Goal: Information Seeking & Learning: Check status

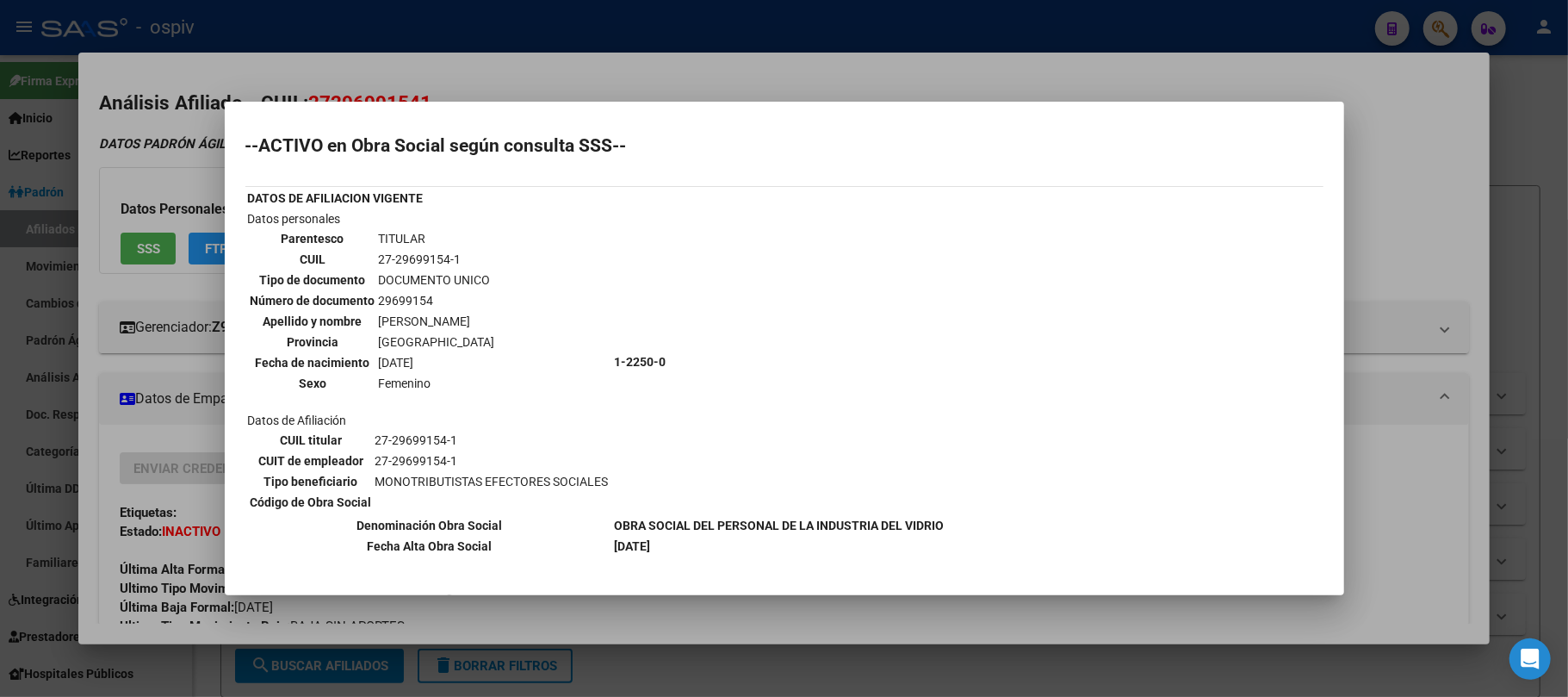
click at [439, 25] on div at bounding box center [784, 348] width 1568 height 697
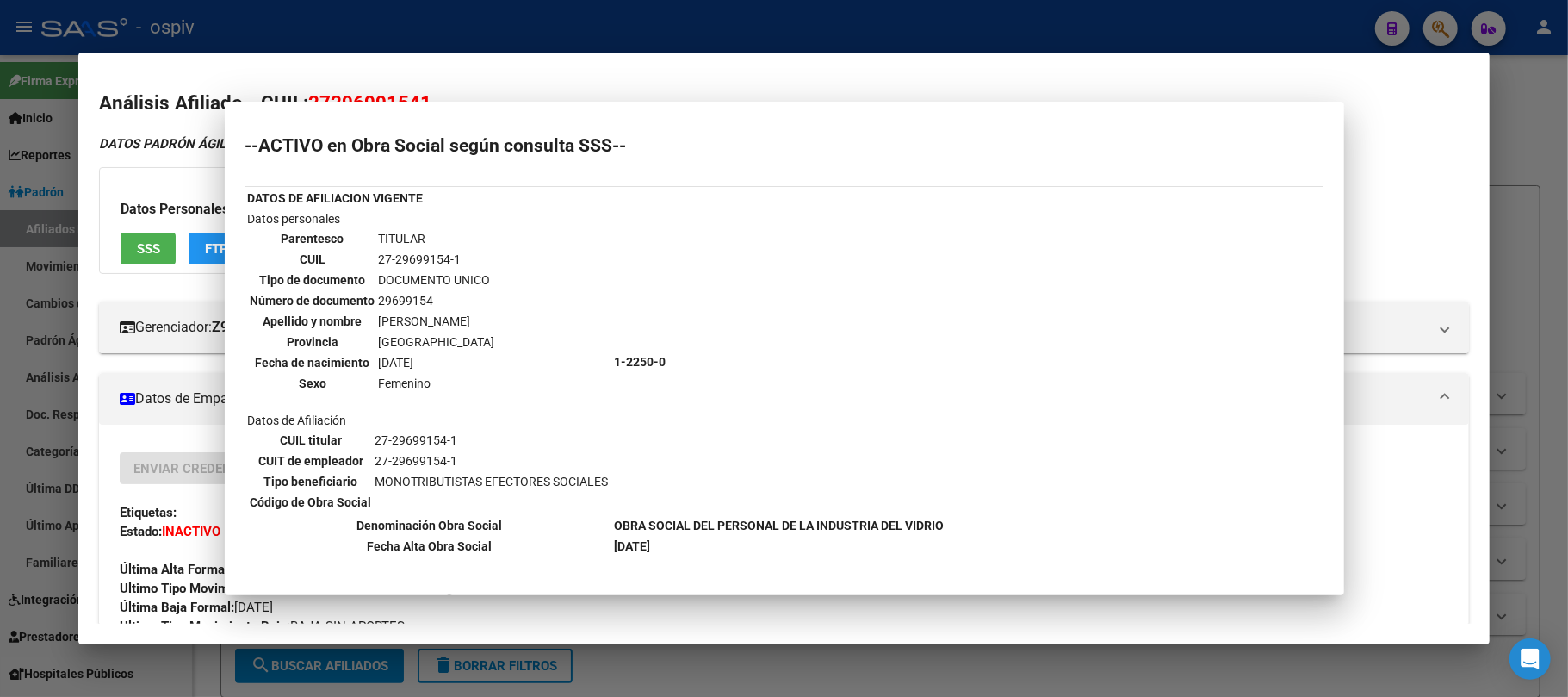
click at [439, 25] on div at bounding box center [784, 348] width 1568 height 697
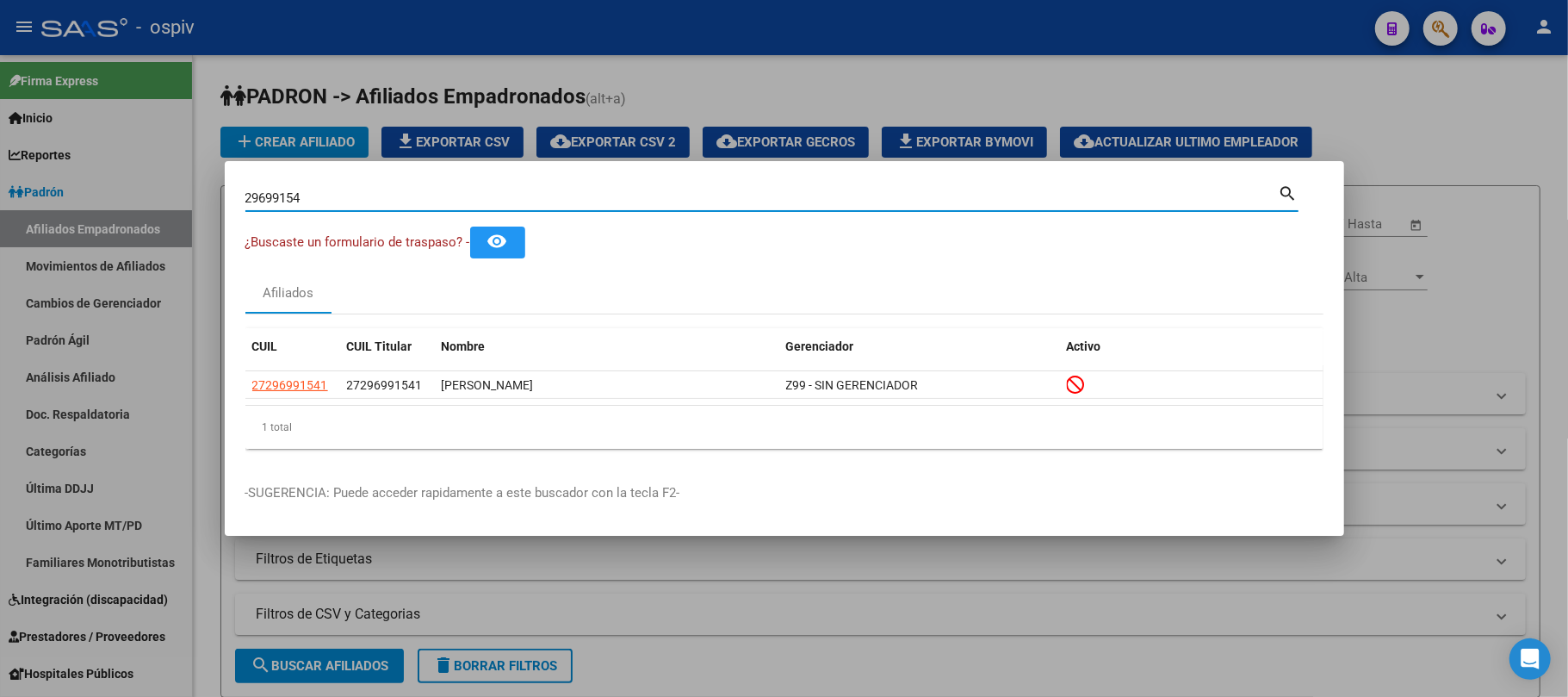
drag, startPoint x: 315, startPoint y: 194, endPoint x: 143, endPoint y: 183, distance: 172.4
click at [143, 183] on div "29699154 Buscar (apellido, dni, cuil, nro traspaso, cuit, obra social) search ¿…" at bounding box center [784, 348] width 1568 height 697
type input "18473353"
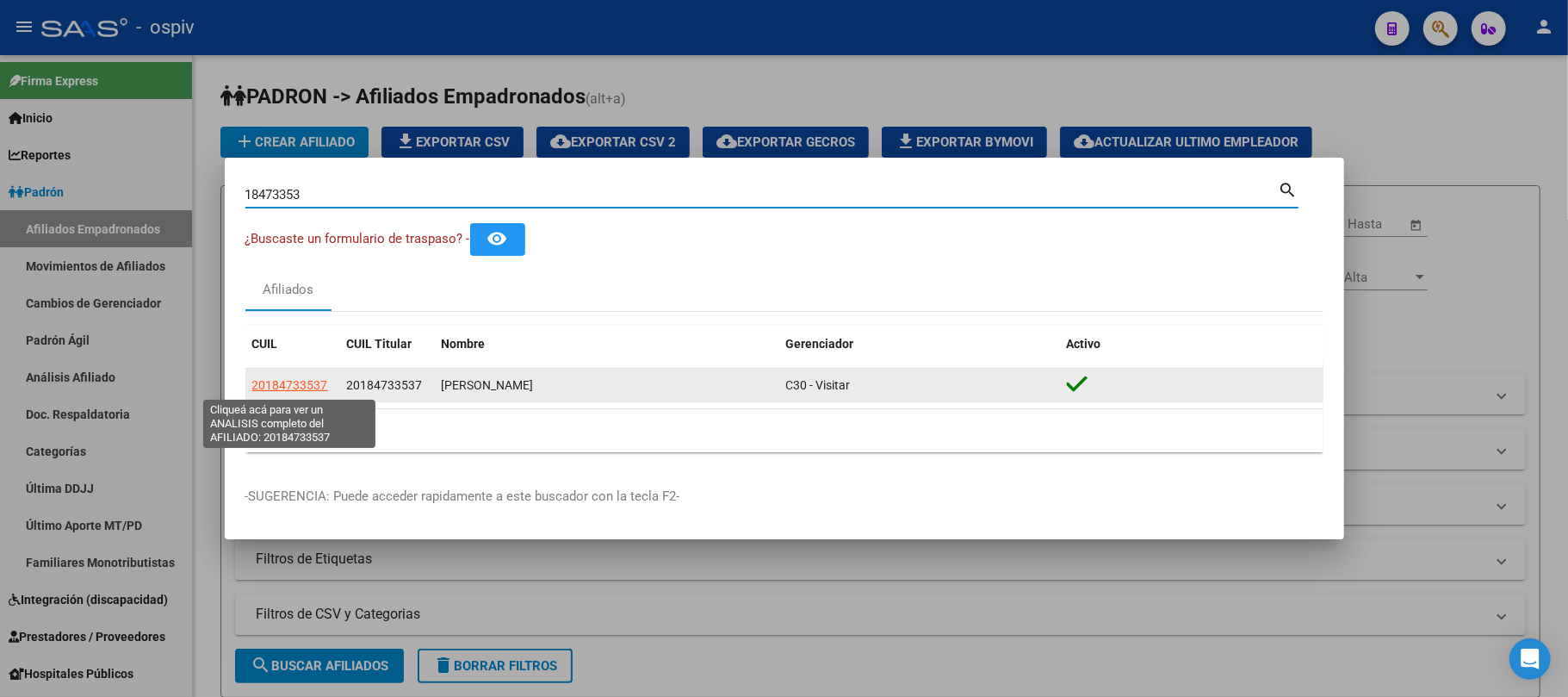
click at [296, 383] on span "20184733537" at bounding box center [290, 385] width 76 height 13
type textarea "20184733537"
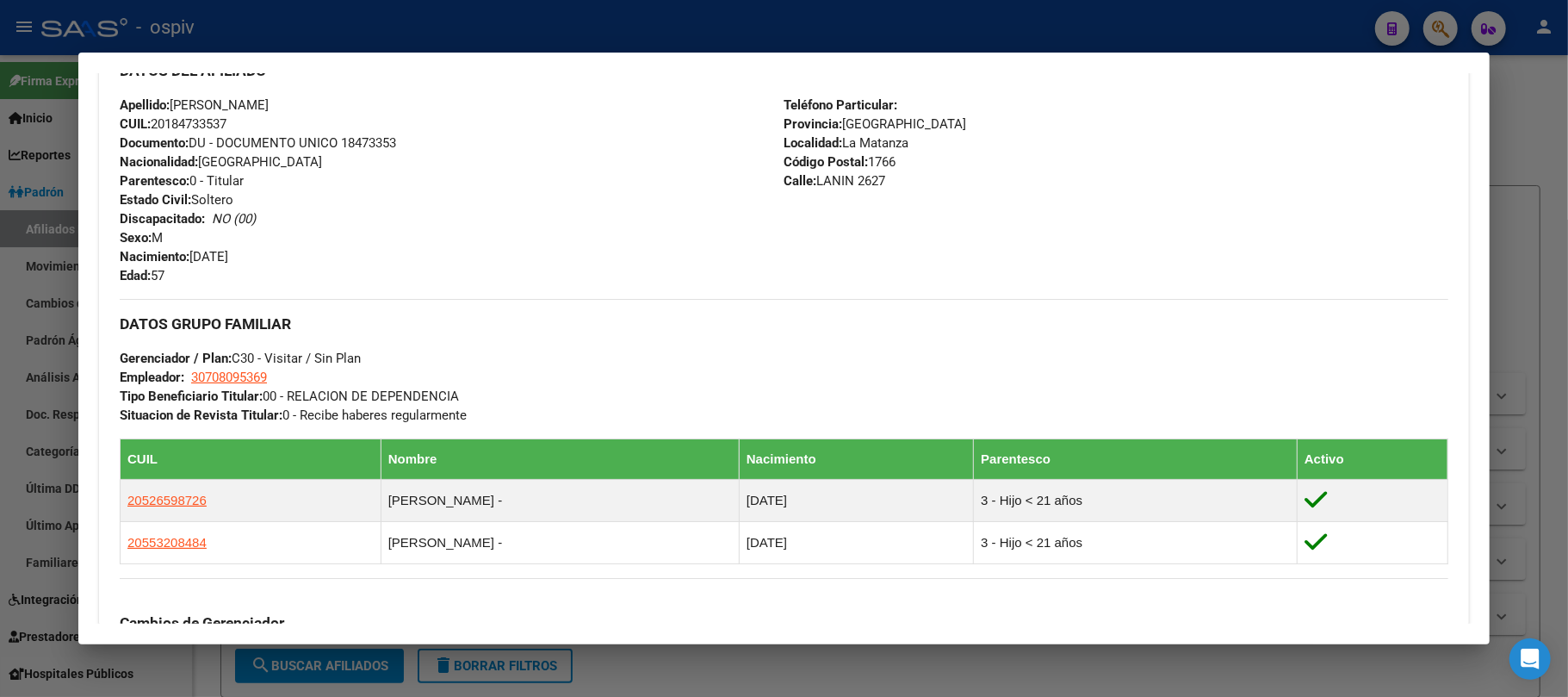
scroll to position [987, 0]
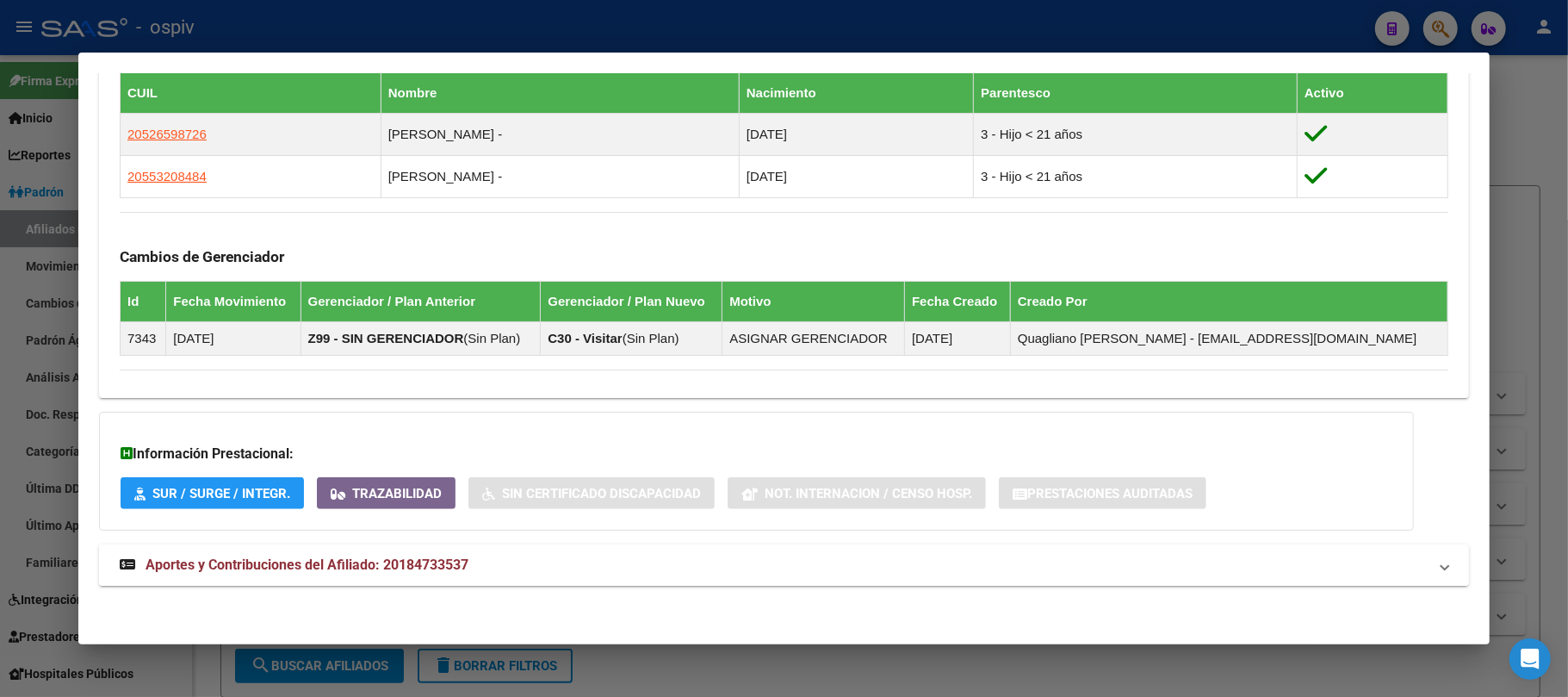
click at [430, 555] on strong "Aportes y Contribuciones del Afiliado: 20184733537" at bounding box center [294, 564] width 348 height 20
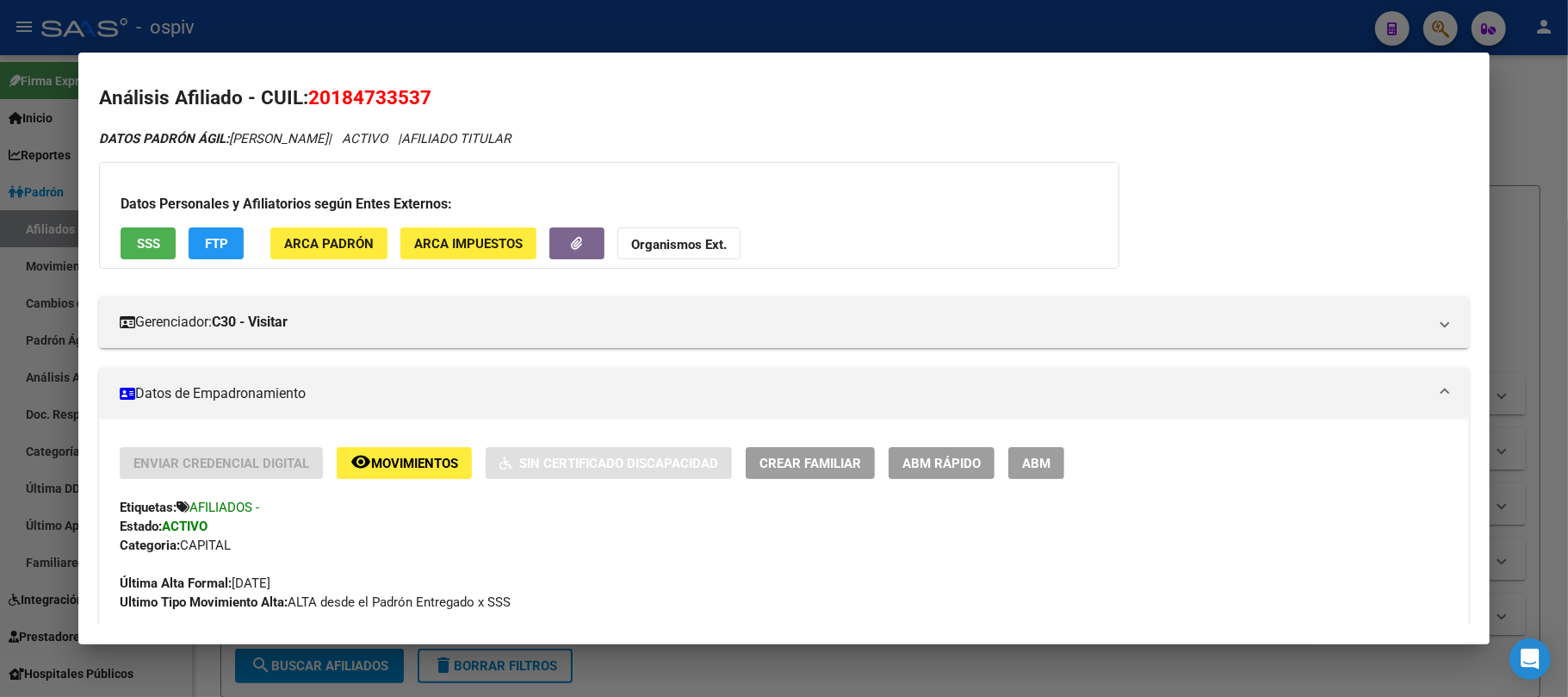
scroll to position [0, 0]
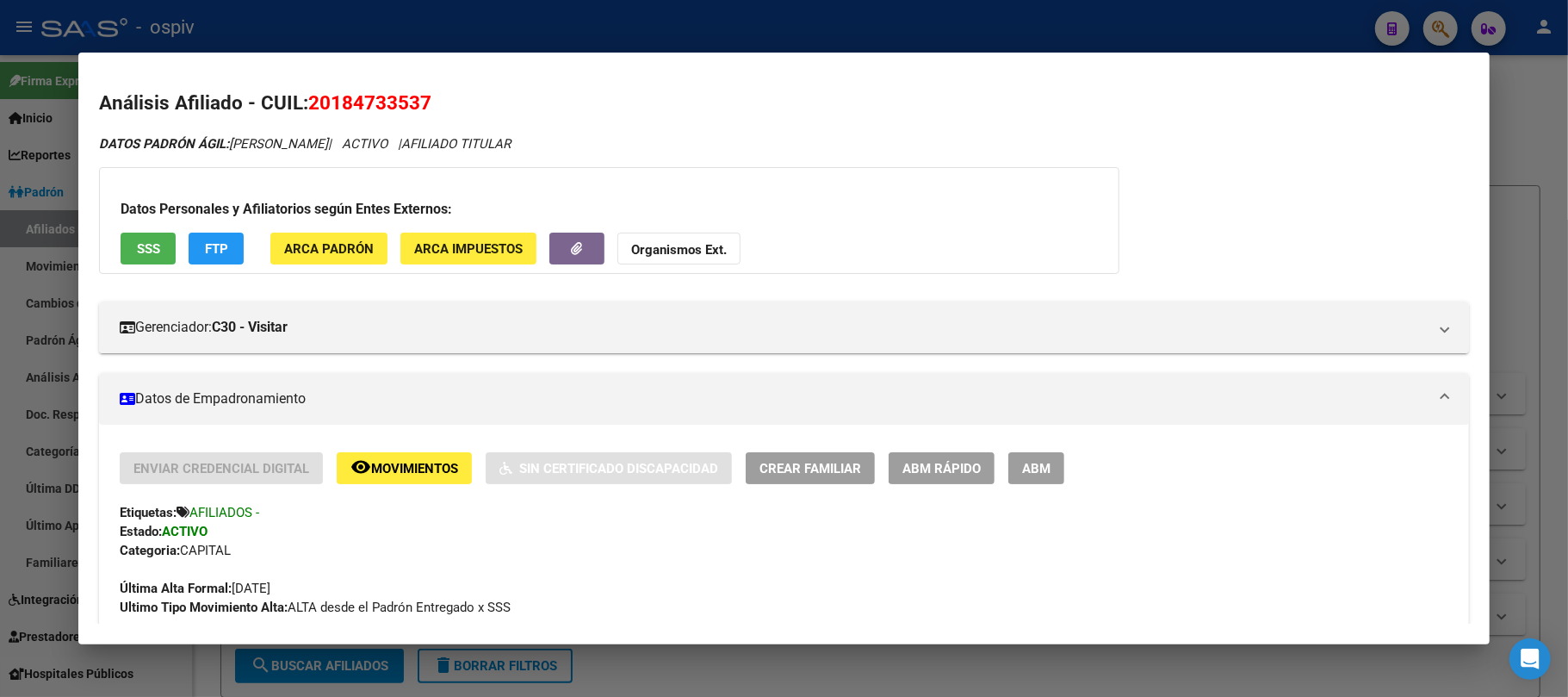
click at [455, 17] on div at bounding box center [784, 348] width 1568 height 697
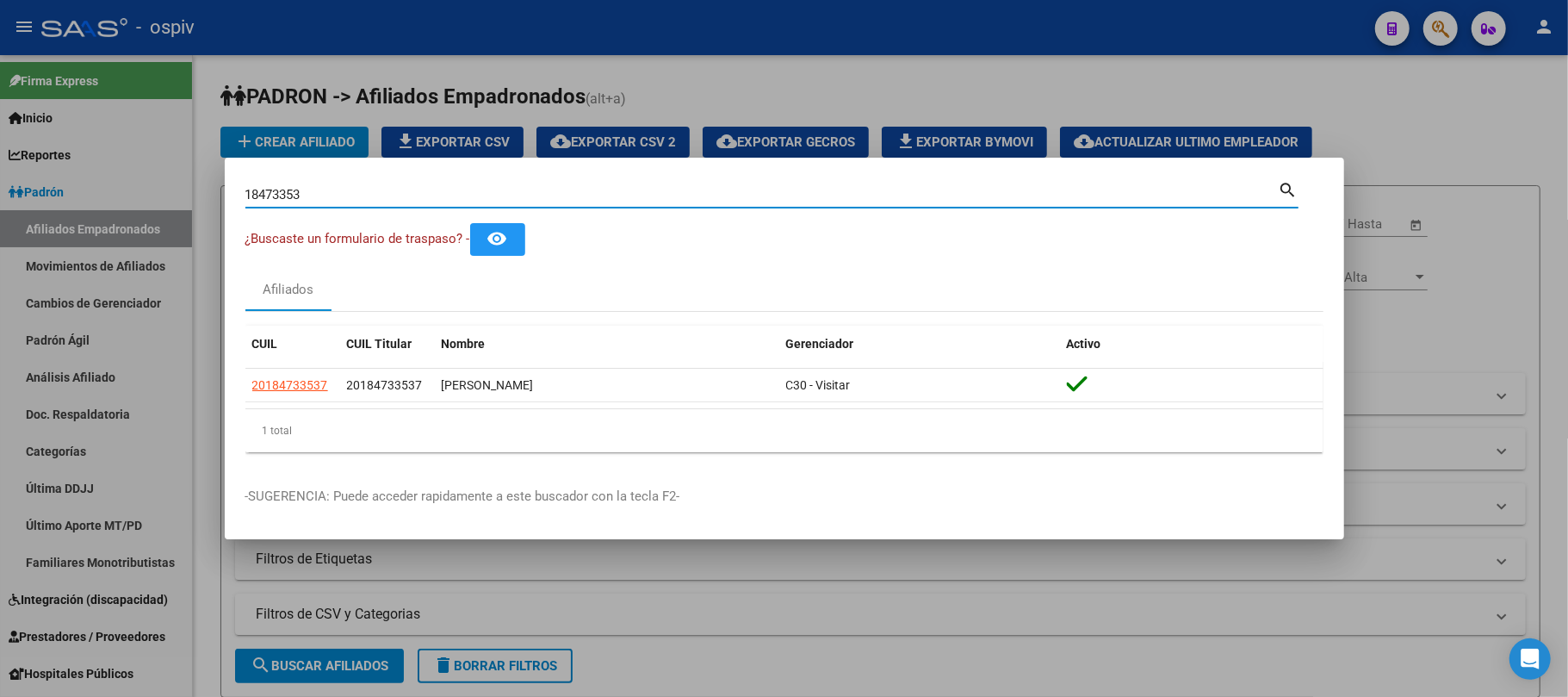
drag, startPoint x: 339, startPoint y: 194, endPoint x: 4, endPoint y: 184, distance: 335.1
click at [4, 184] on div "18473353 Buscar (apellido, dni, cuil, nro traspaso, cuit, obra social) search ¿…" at bounding box center [784, 348] width 1568 height 697
type input "41151247"
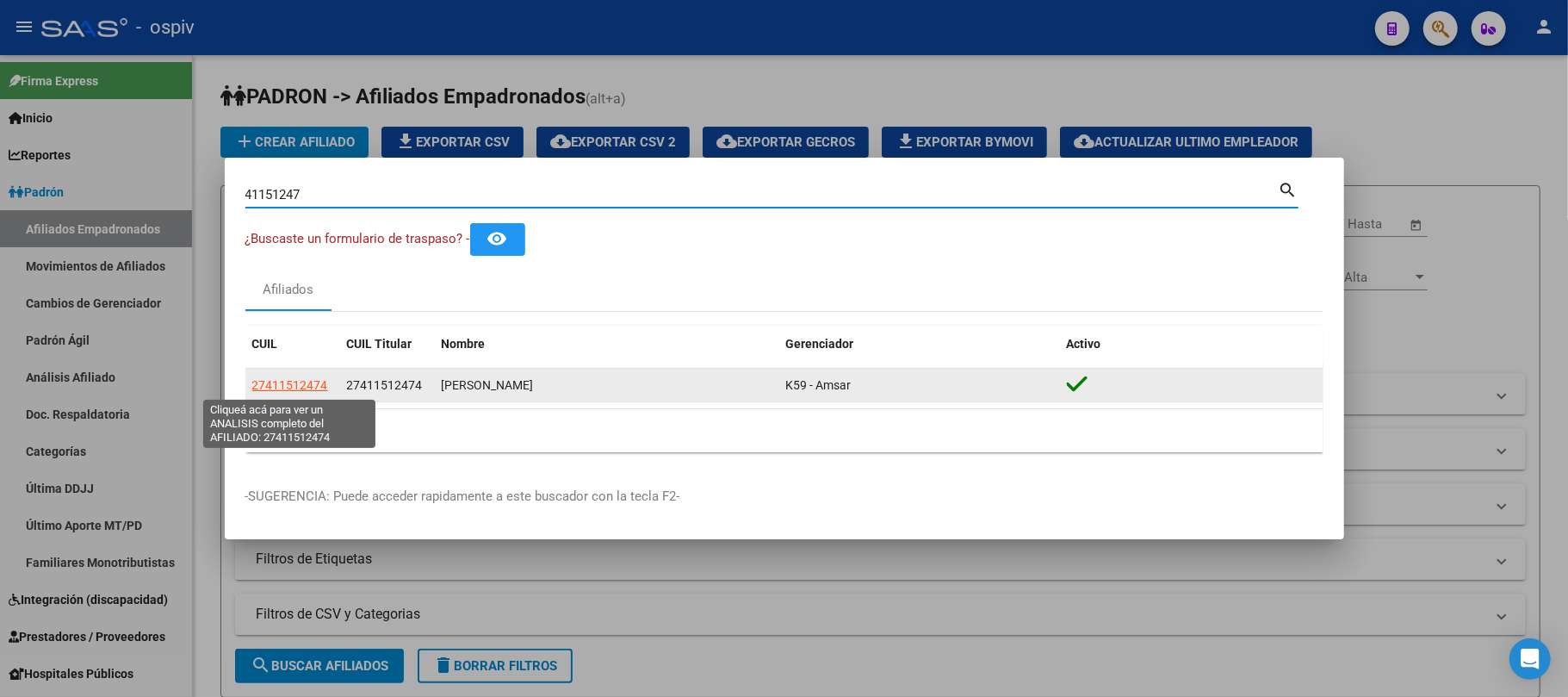
click at [264, 383] on span "27411512474" at bounding box center [290, 385] width 76 height 13
type textarea "27411512474"
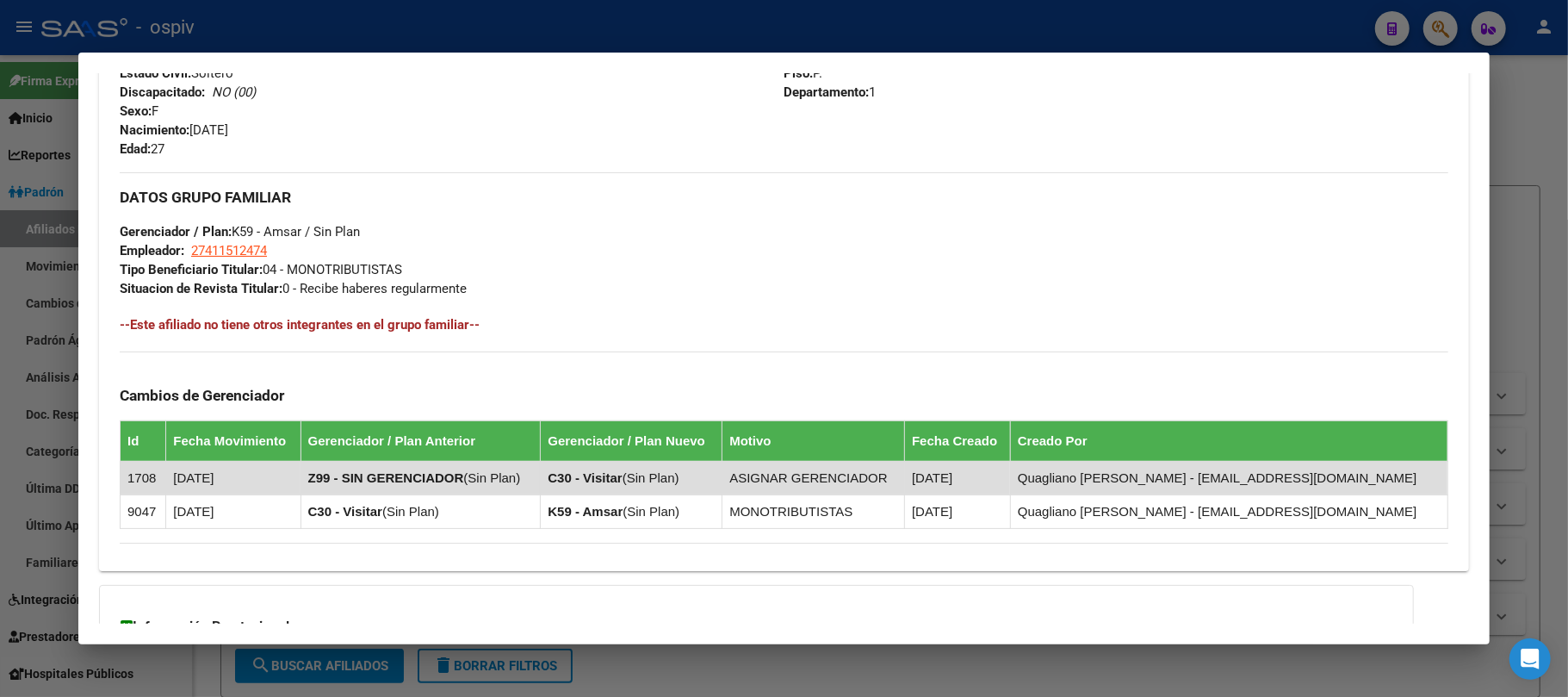
scroll to position [901, 0]
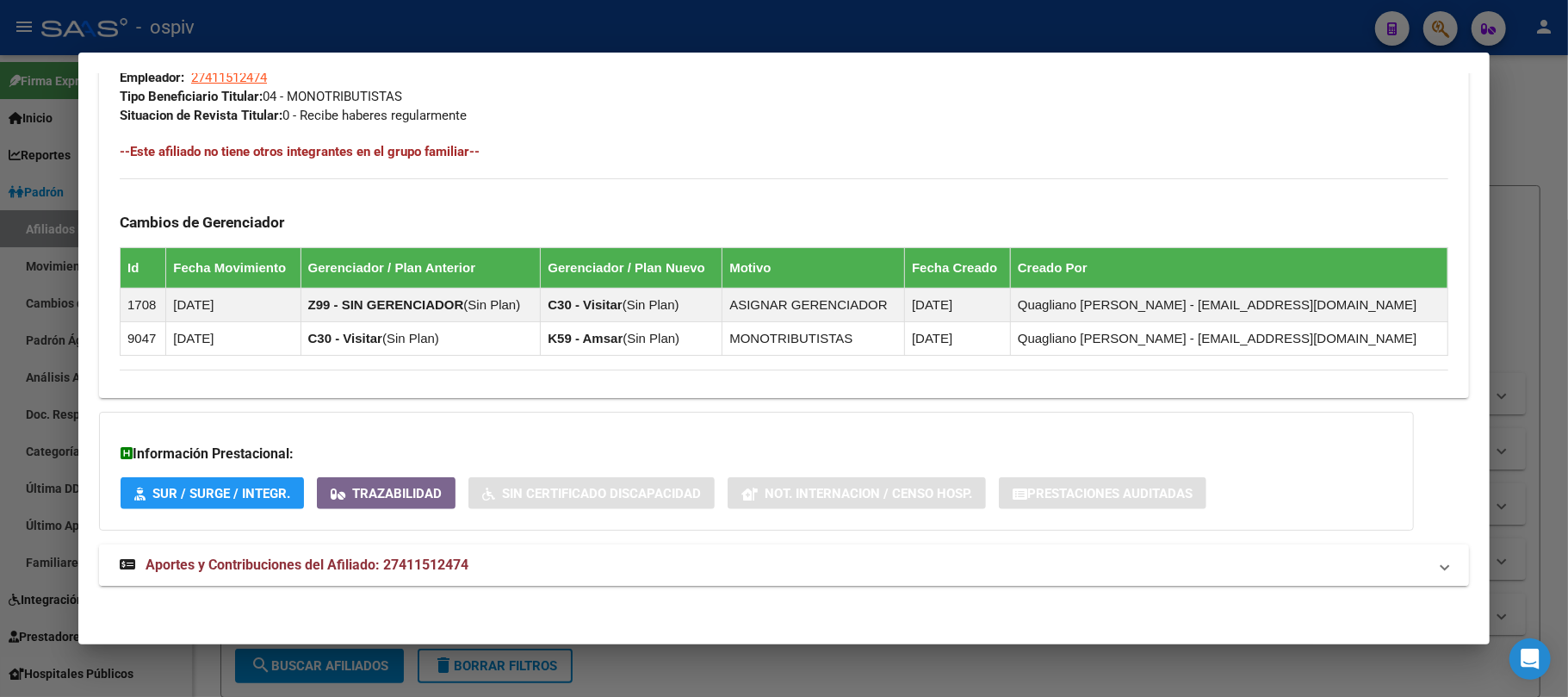
click at [441, 570] on span "Aportes y Contribuciones del Afiliado: 27411512474" at bounding box center [307, 564] width 323 height 16
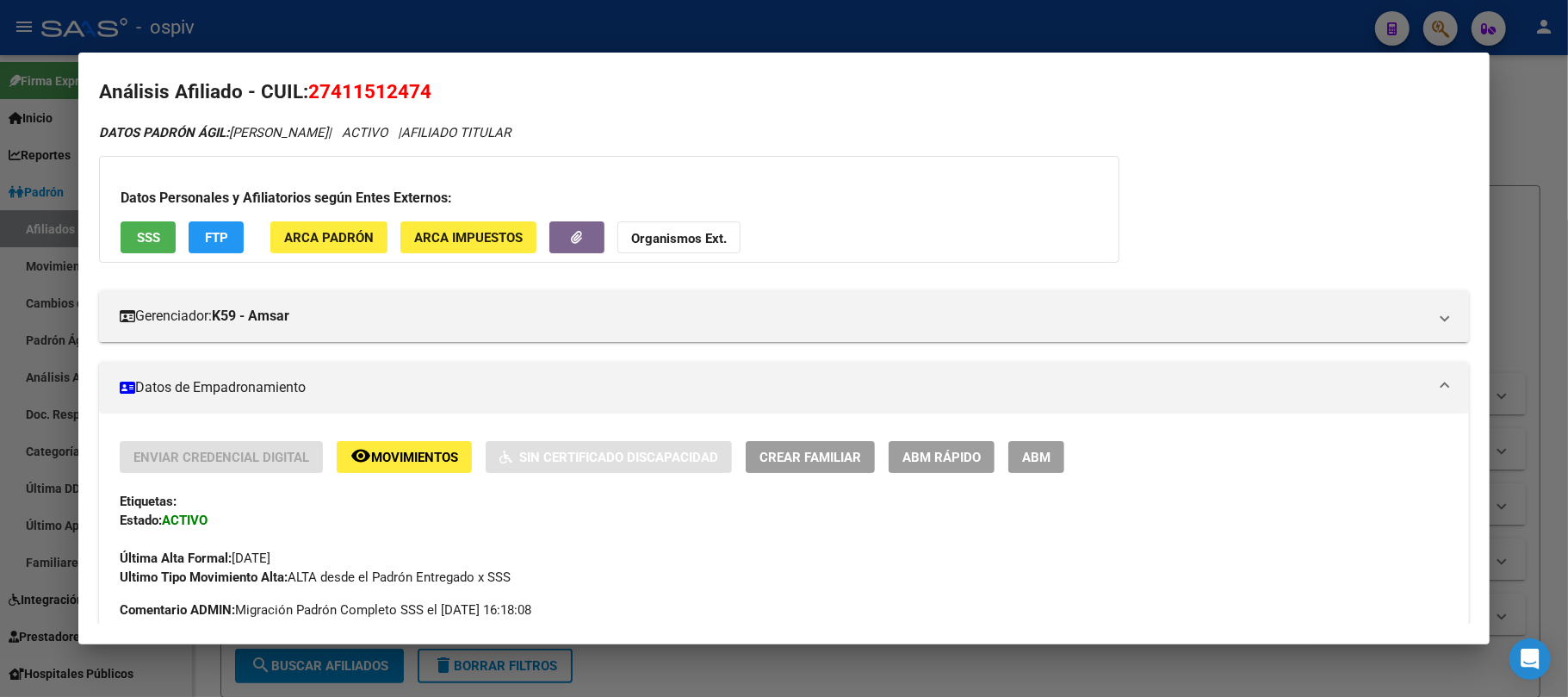
scroll to position [0, 0]
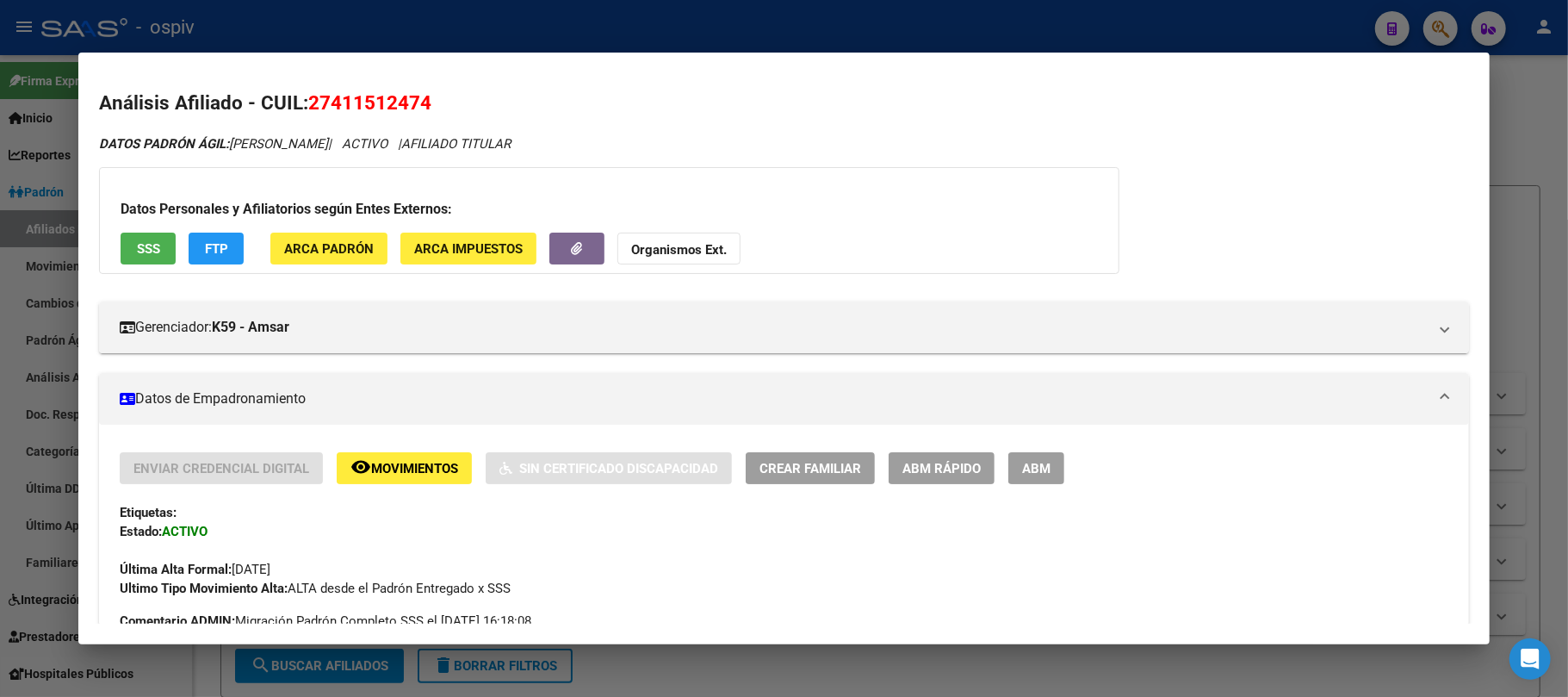
click at [680, 22] on div at bounding box center [784, 348] width 1568 height 697
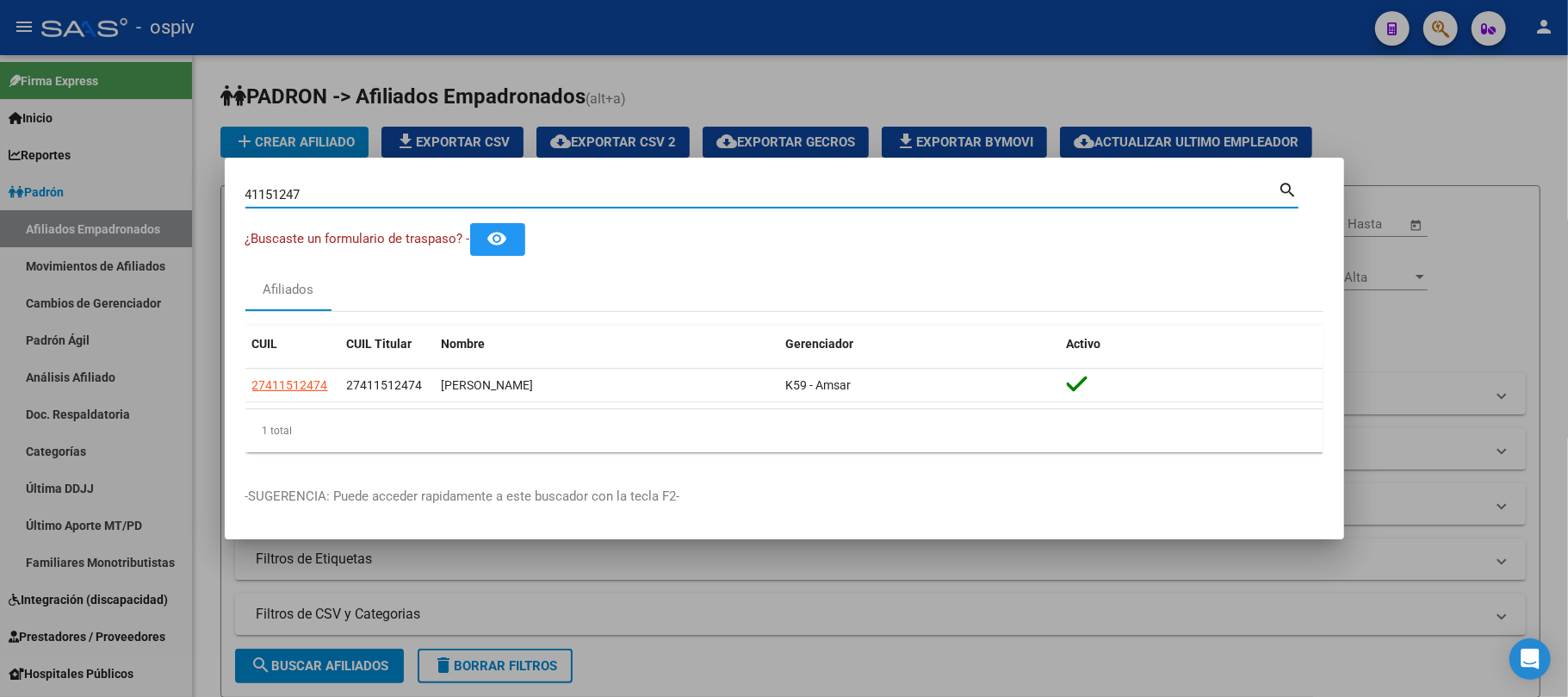
drag, startPoint x: 335, startPoint y: 194, endPoint x: 126, endPoint y: 177, distance: 209.7
click at [125, 179] on div "41151247 Buscar (apellido, dni, cuil, nro traspaso, cuit, obra social) search ¿…" at bounding box center [784, 348] width 1568 height 697
type input "22811084"
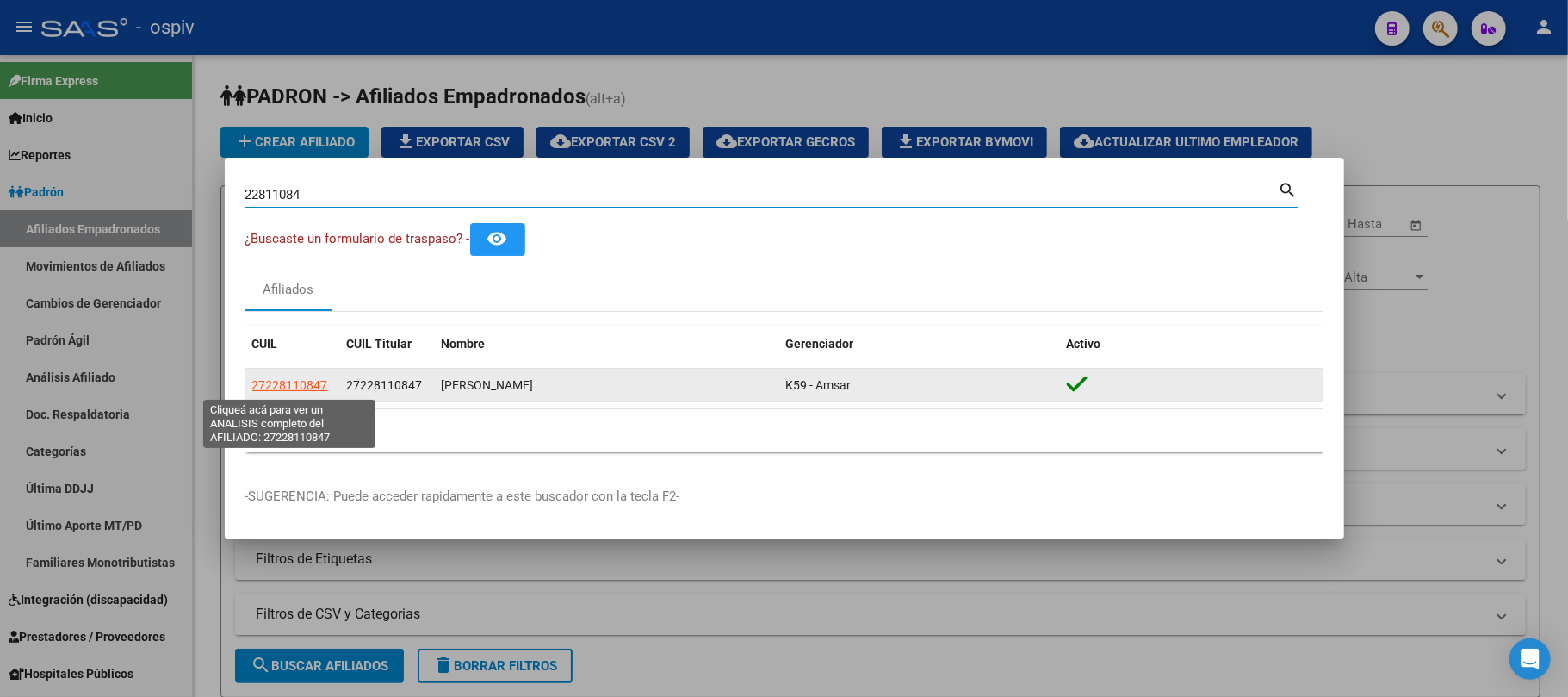
click at [283, 384] on span "27228110847" at bounding box center [290, 385] width 76 height 13
type textarea "27228110847"
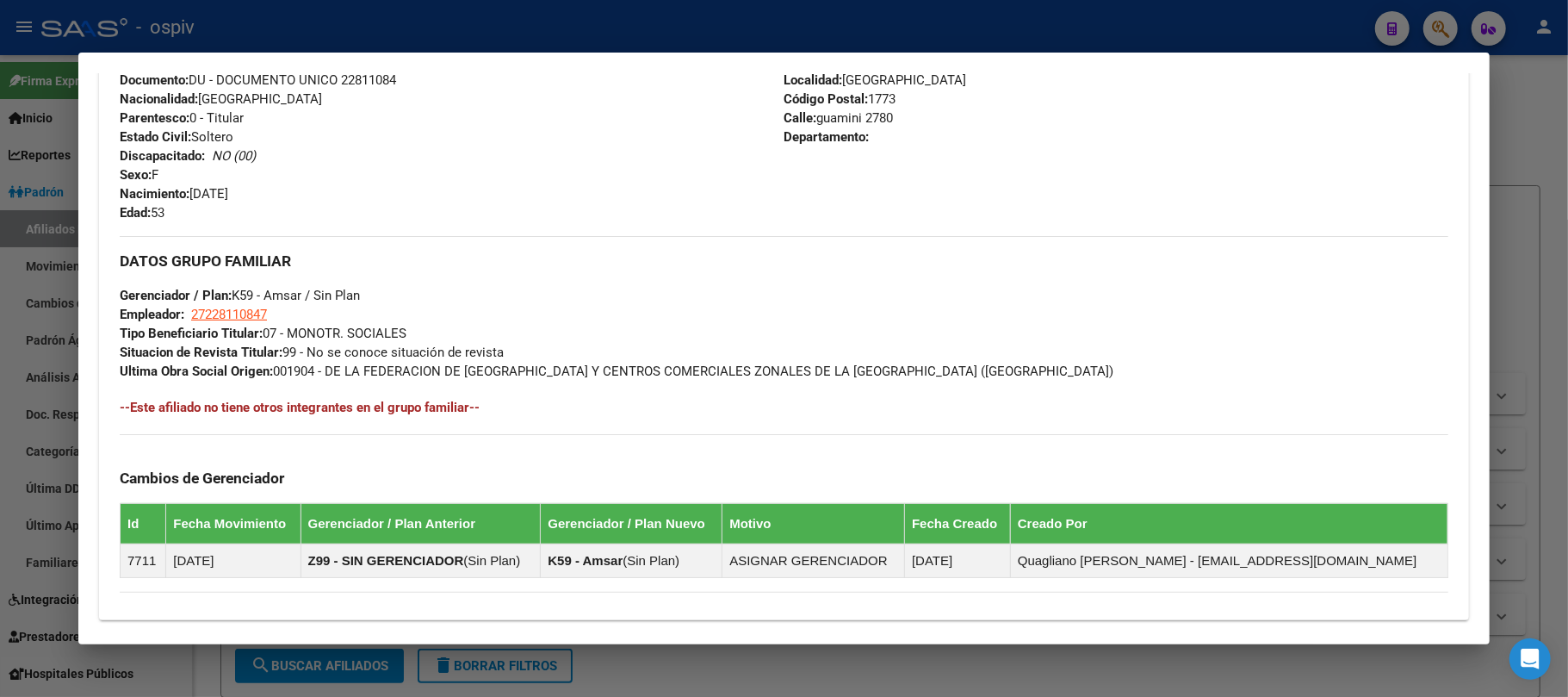
scroll to position [887, 0]
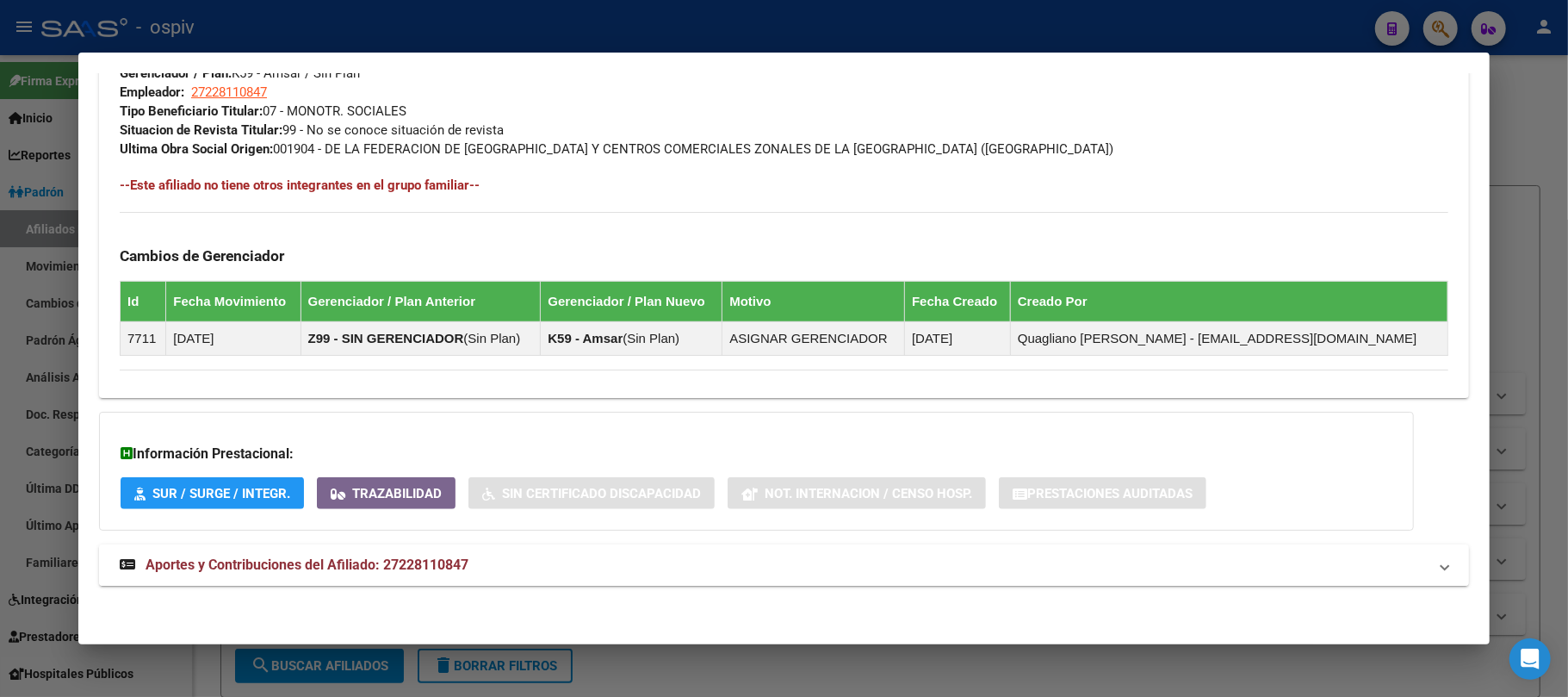
click at [445, 569] on span "Aportes y Contribuciones del Afiliado: 27228110847" at bounding box center [307, 564] width 323 height 16
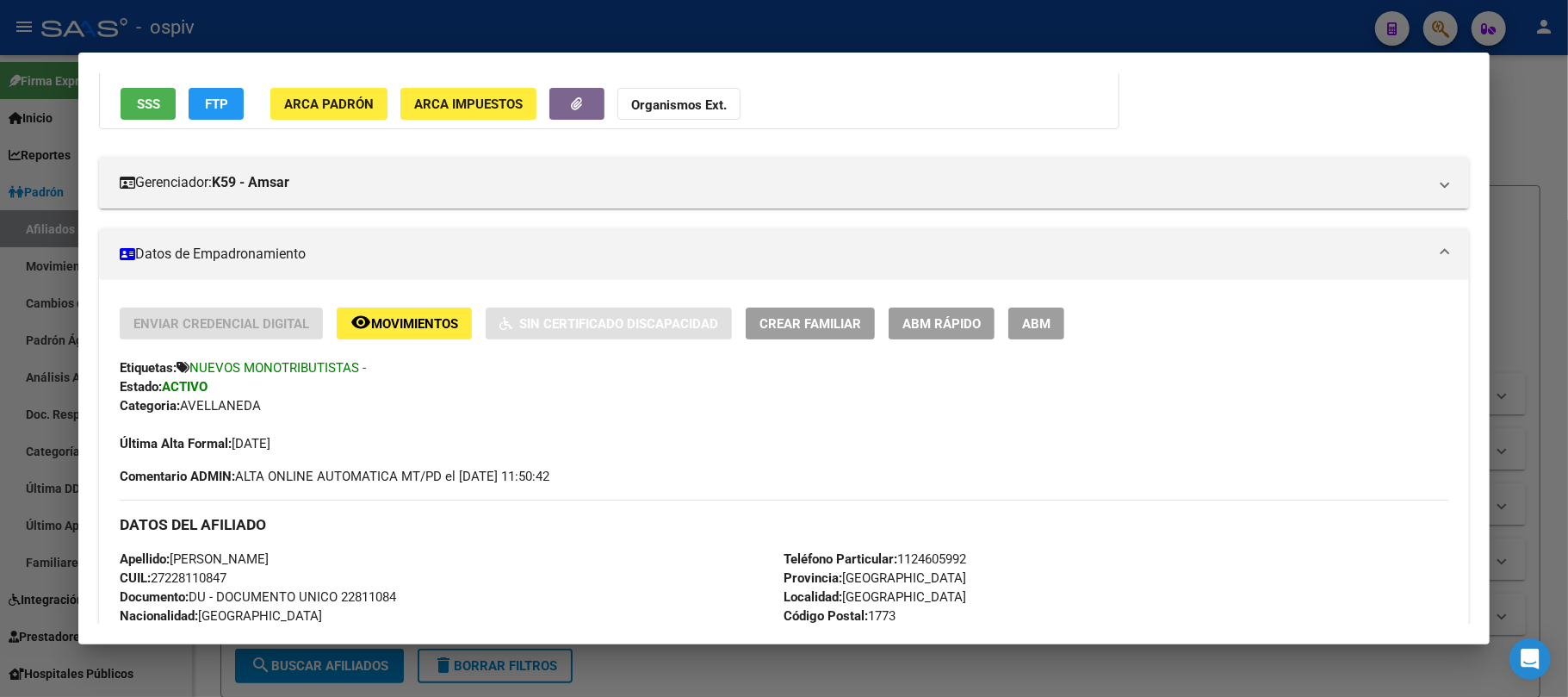
scroll to position [0, 0]
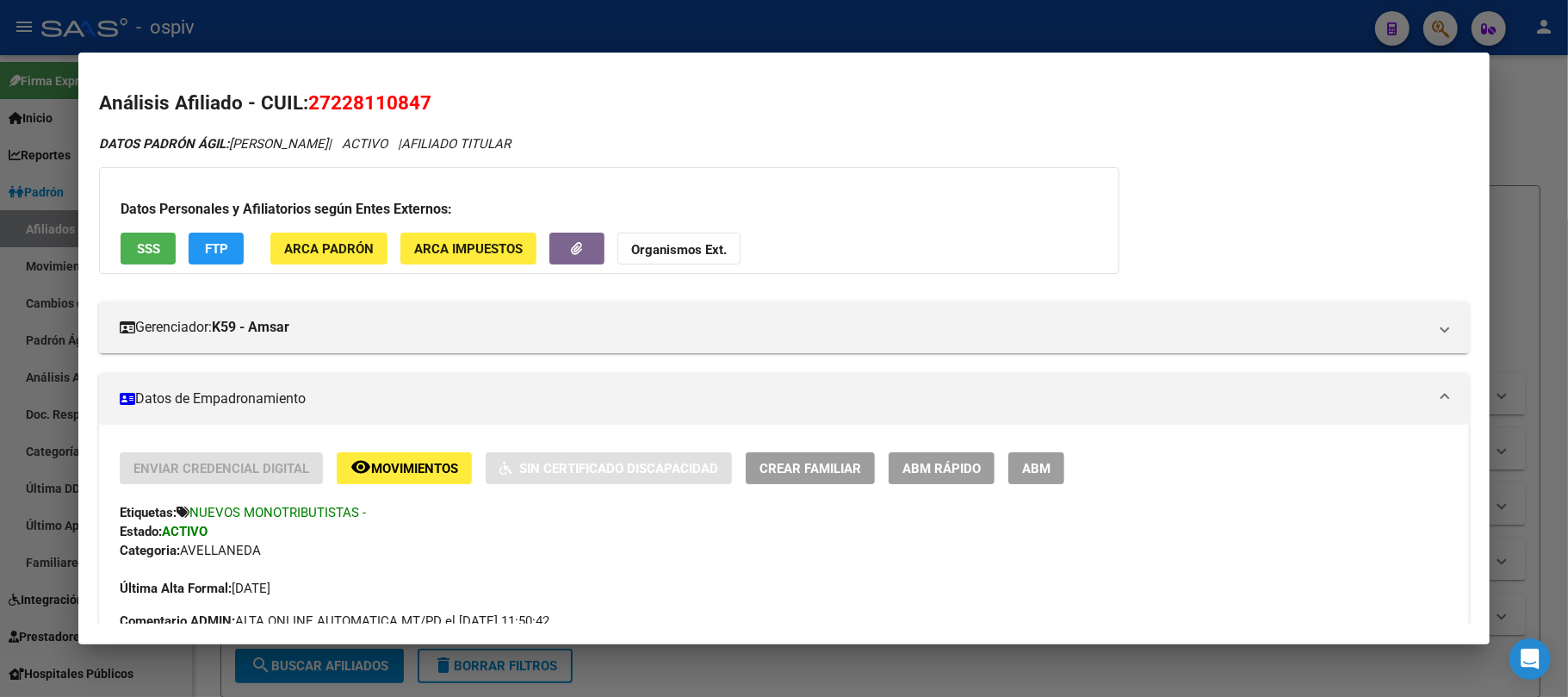
click at [504, 29] on div at bounding box center [784, 348] width 1568 height 697
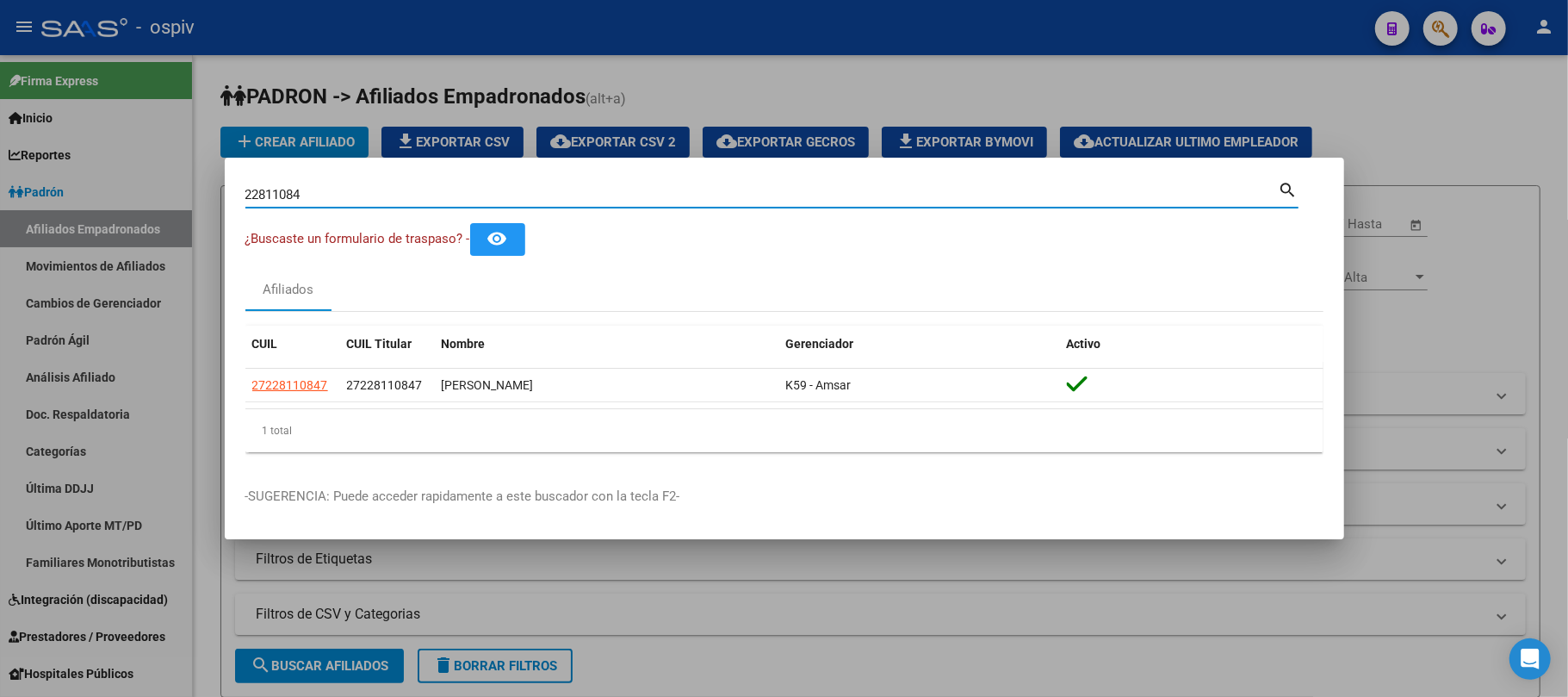
drag, startPoint x: 329, startPoint y: 192, endPoint x: 160, endPoint y: 180, distance: 169.4
click at [160, 180] on div "22811084 Buscar (apellido, dni, cuil, nro traspaso, cuit, obra social) search ¿…" at bounding box center [784, 348] width 1568 height 697
type input "33346015"
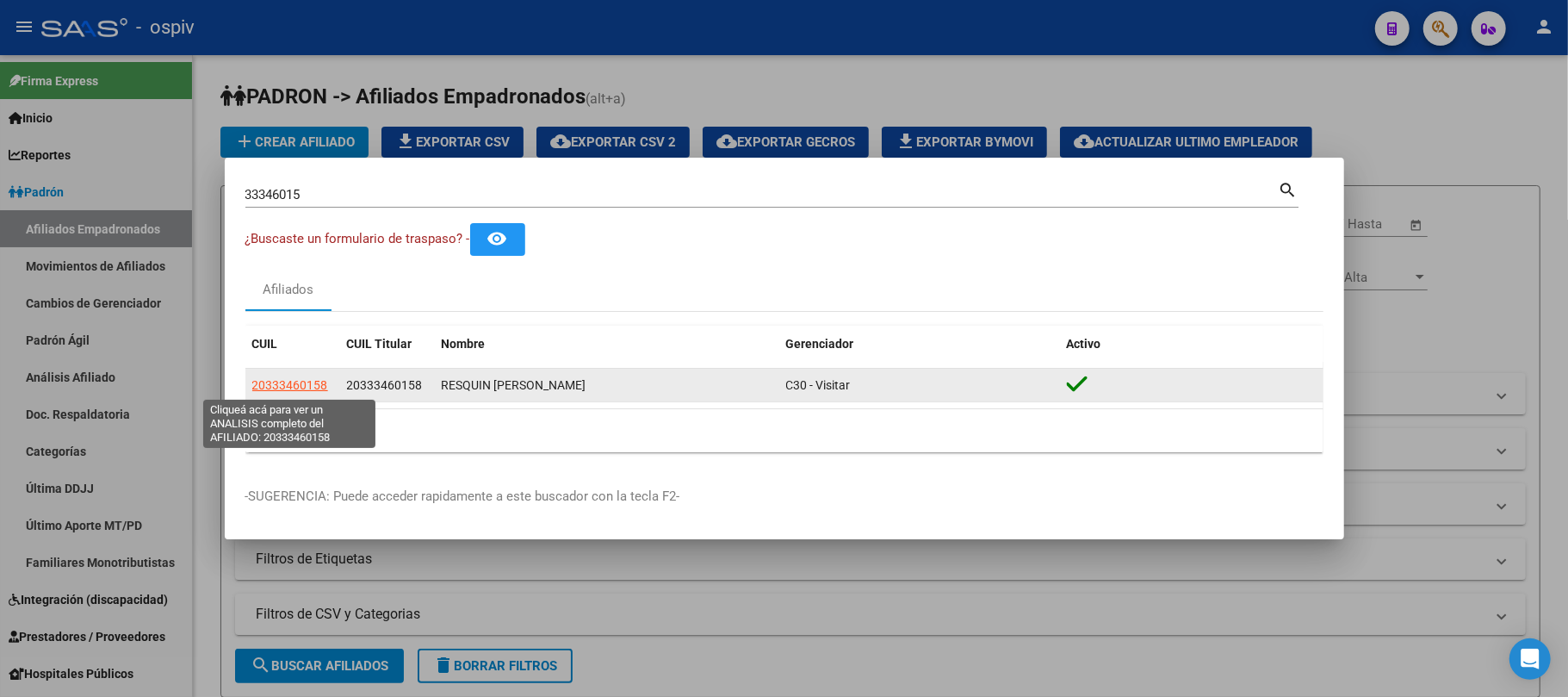
click at [301, 379] on span "20333460158" at bounding box center [290, 385] width 76 height 13
type textarea "20333460158"
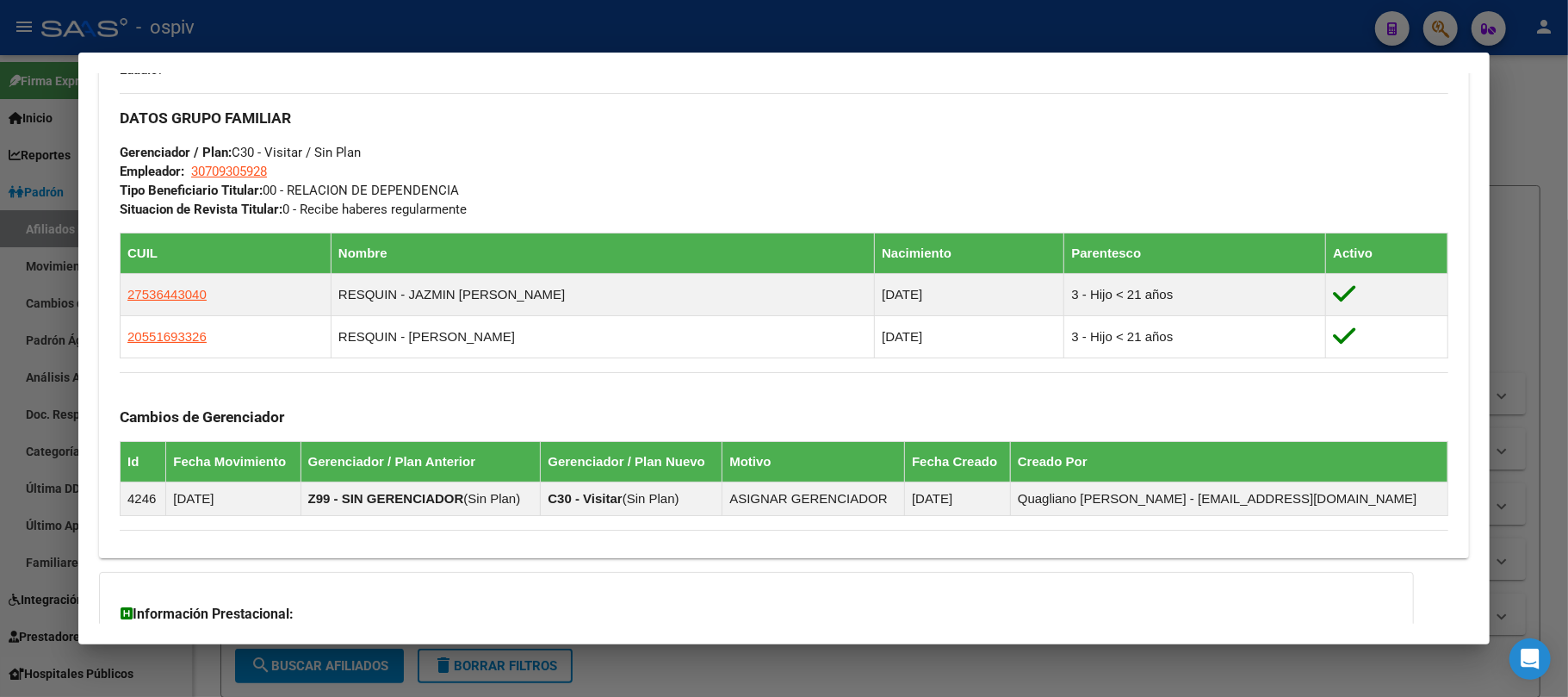
scroll to position [967, 0]
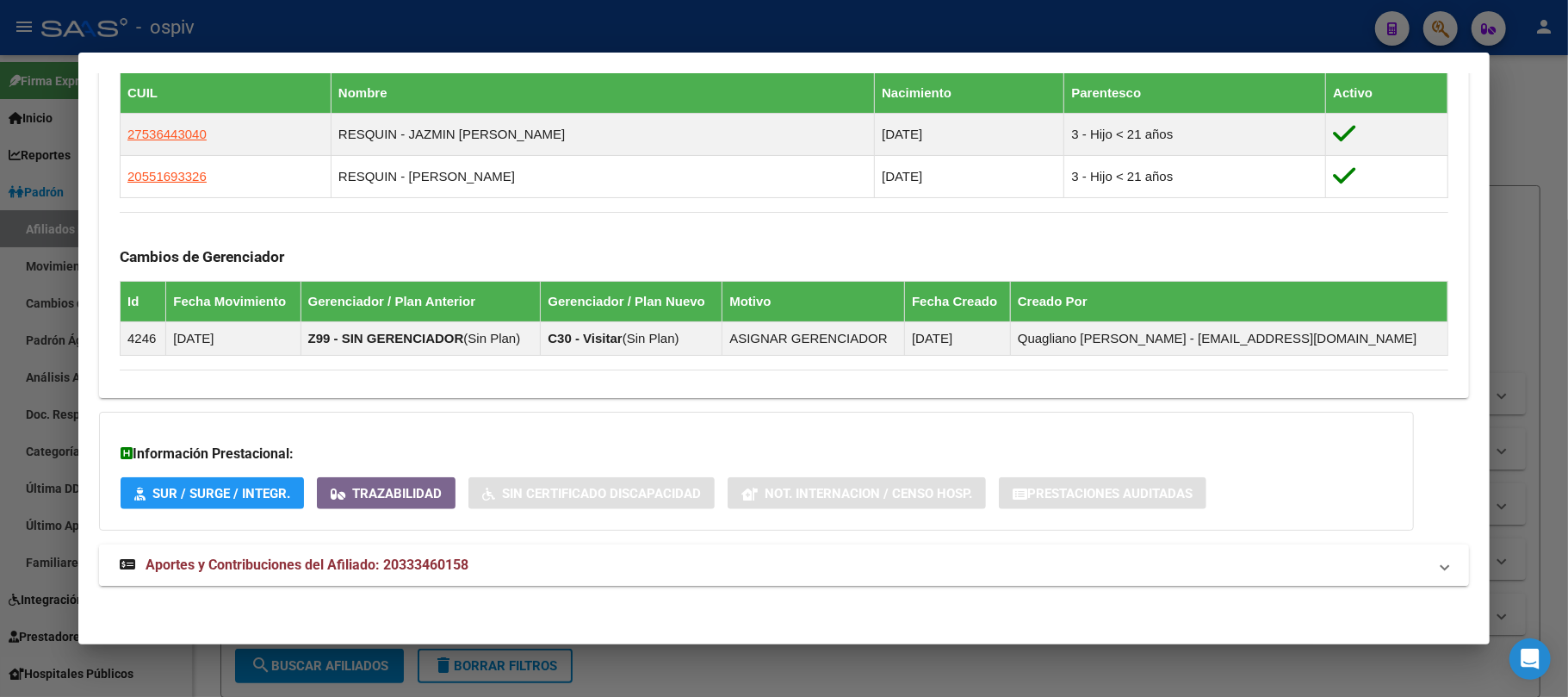
click at [422, 558] on span "Aportes y Contribuciones del Afiliado: 20333460158" at bounding box center [307, 564] width 323 height 16
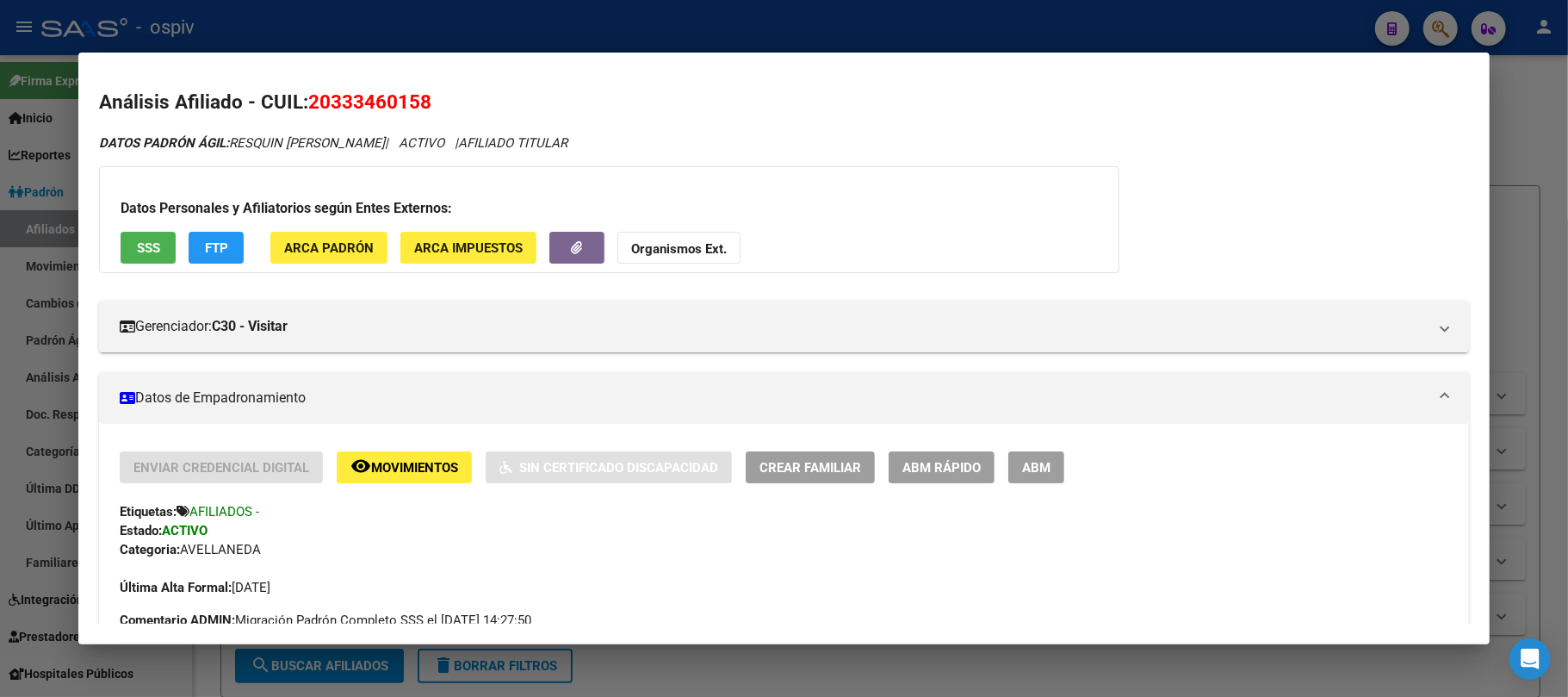
scroll to position [0, 0]
click at [323, 21] on div at bounding box center [784, 348] width 1568 height 697
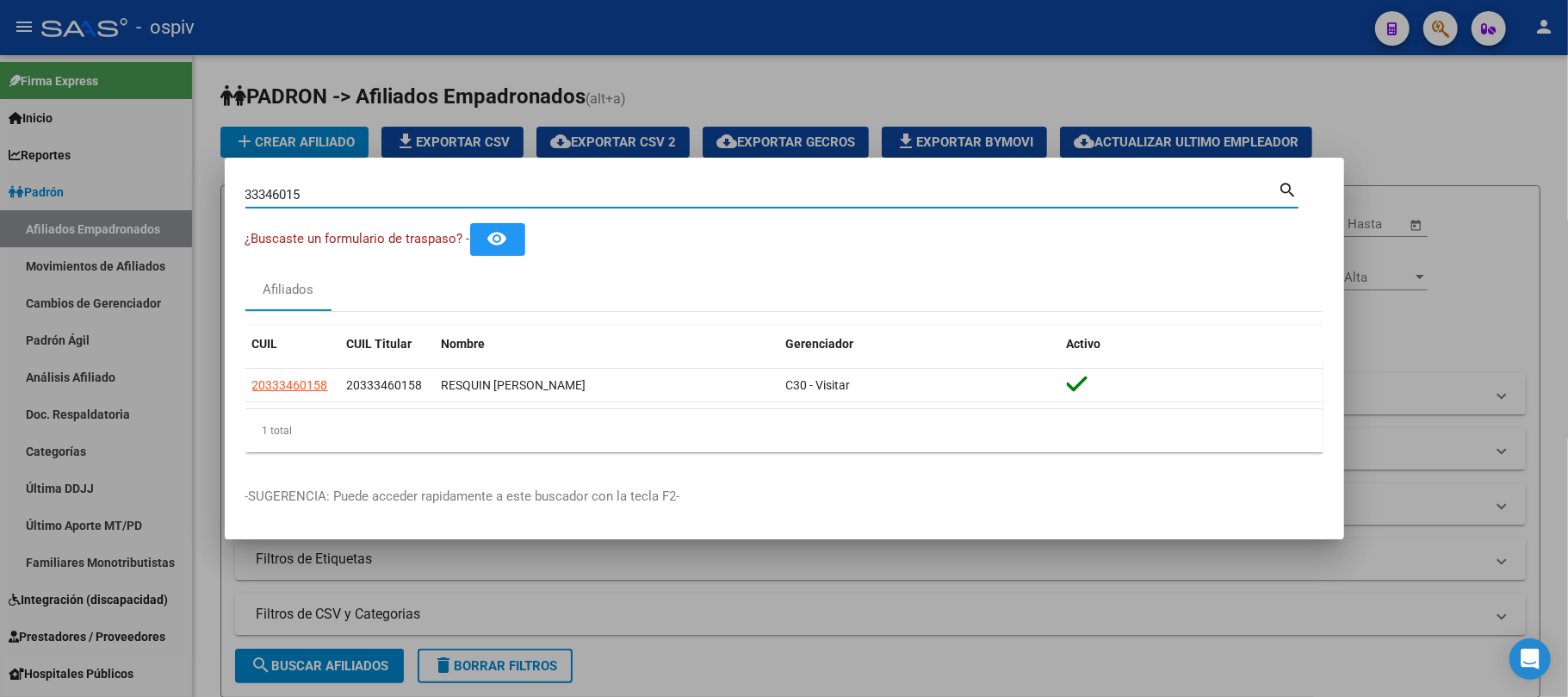
drag, startPoint x: 307, startPoint y: 193, endPoint x: 69, endPoint y: 191, distance: 238.0
click at [67, 191] on div "33346015 Buscar (apellido, dni, cuil, nro traspaso, cuit, obra social) search ¿…" at bounding box center [784, 348] width 1568 height 697
type input "32532786"
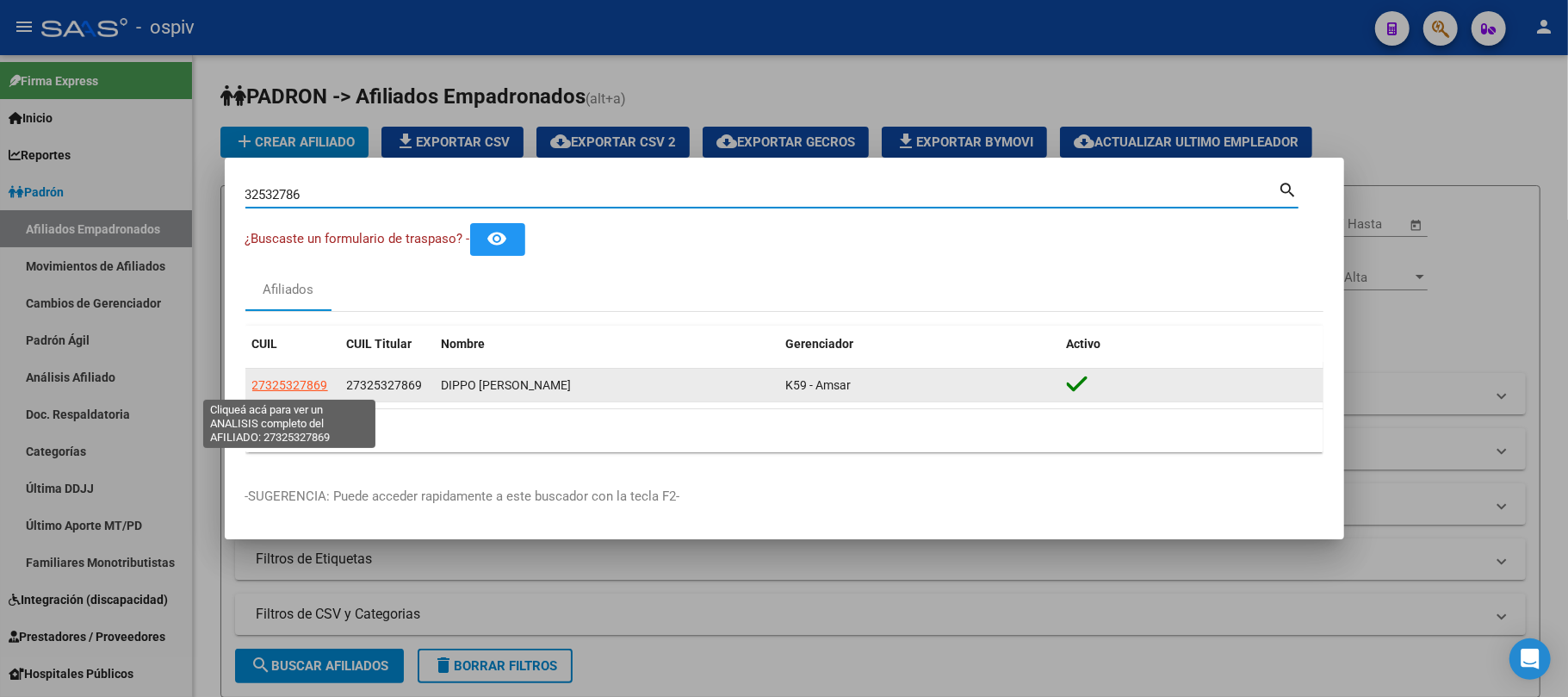
click at [283, 379] on span "27325327869" at bounding box center [290, 385] width 76 height 13
type textarea "27325327869"
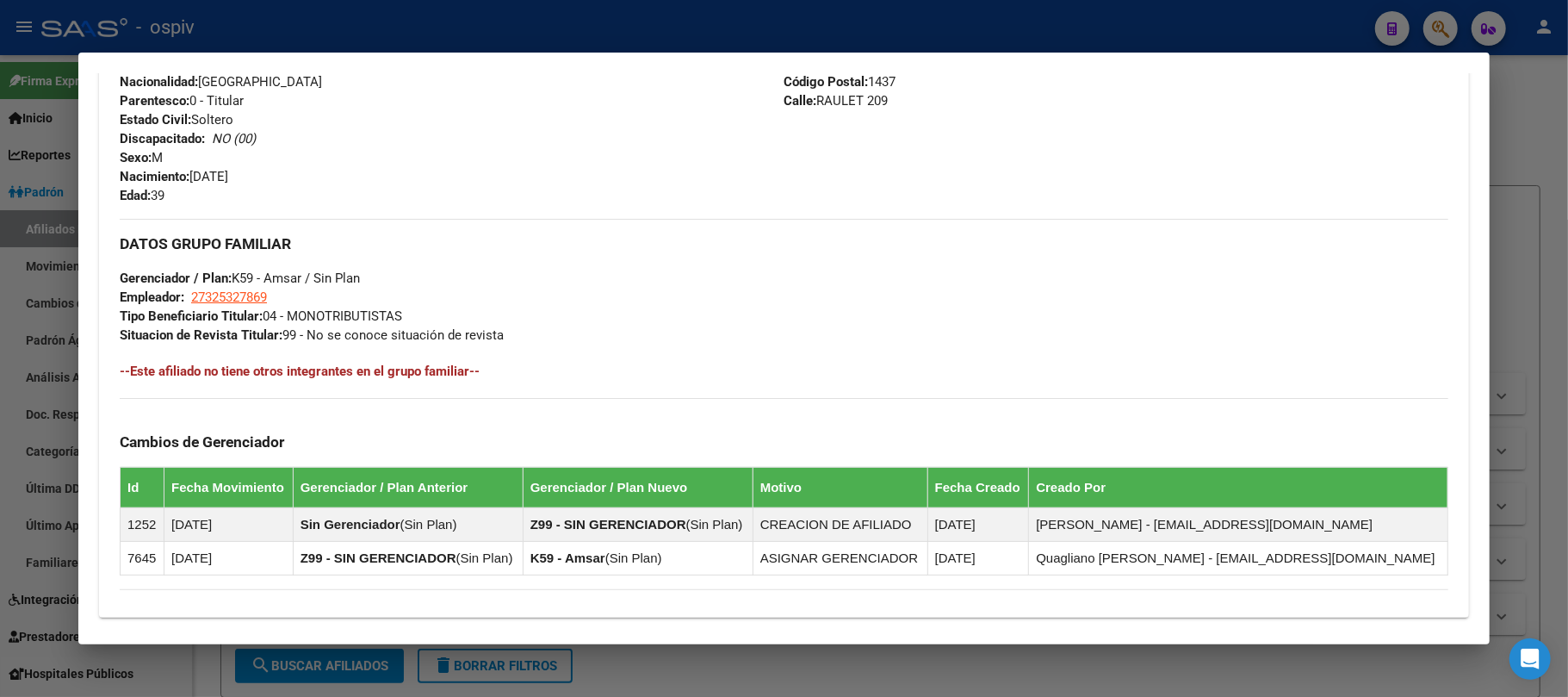
scroll to position [888, 0]
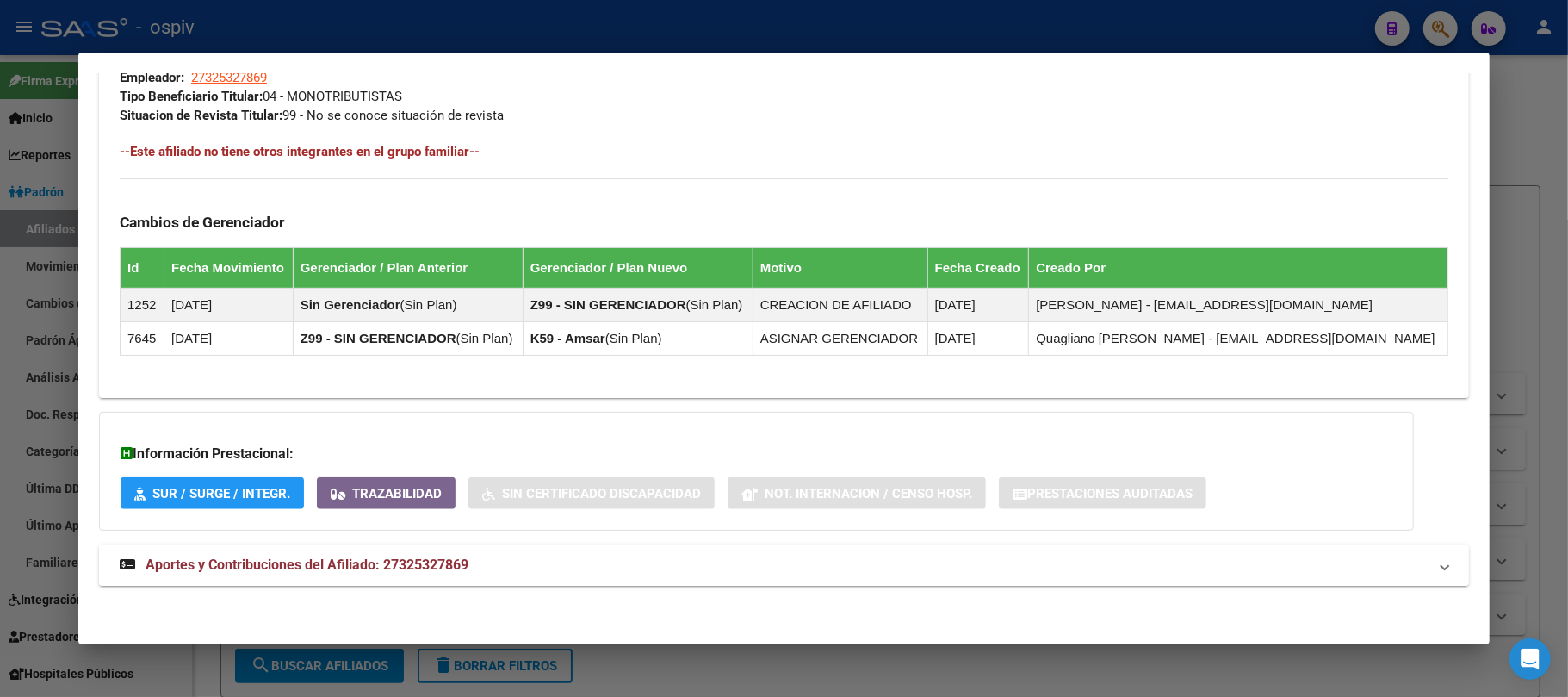
click at [388, 562] on span "Aportes y Contribuciones del Afiliado: 27325327869" at bounding box center [307, 564] width 323 height 16
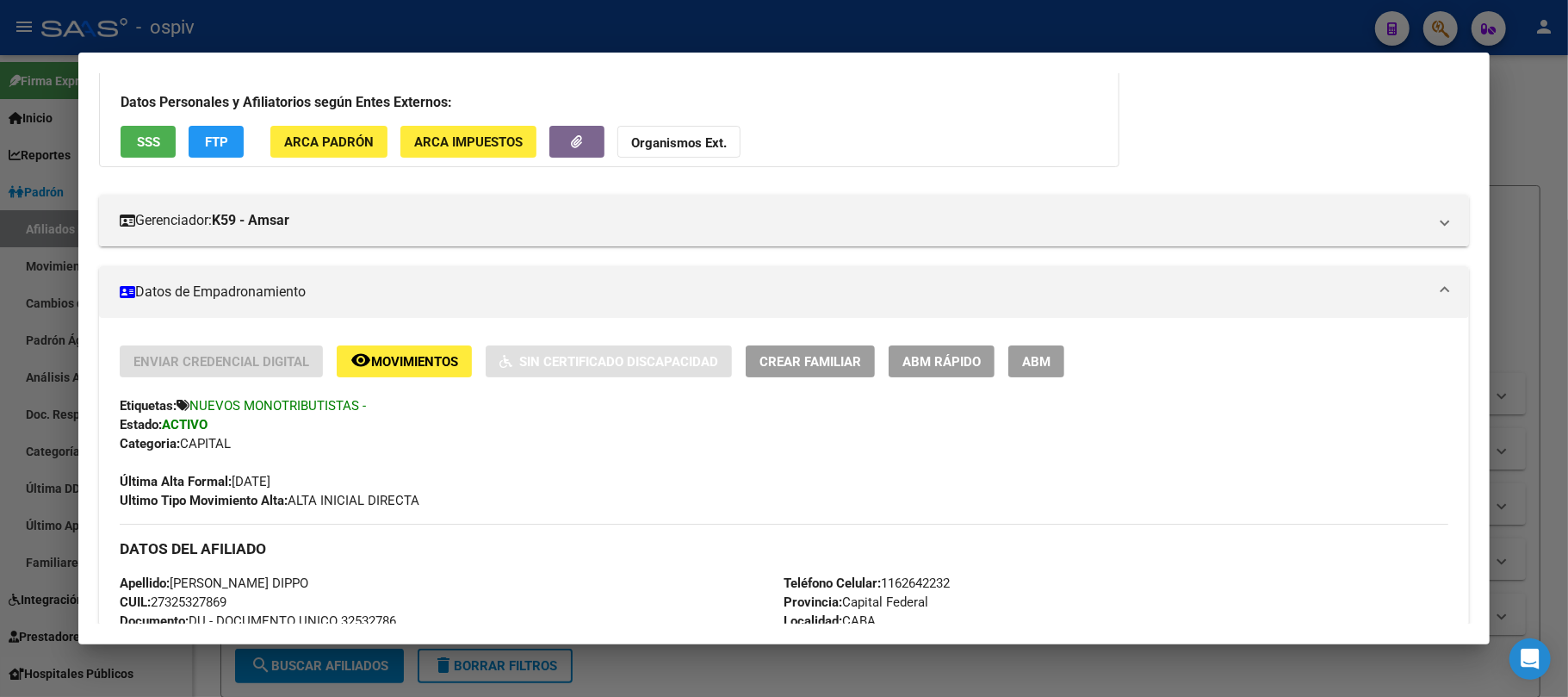
scroll to position [29, 0]
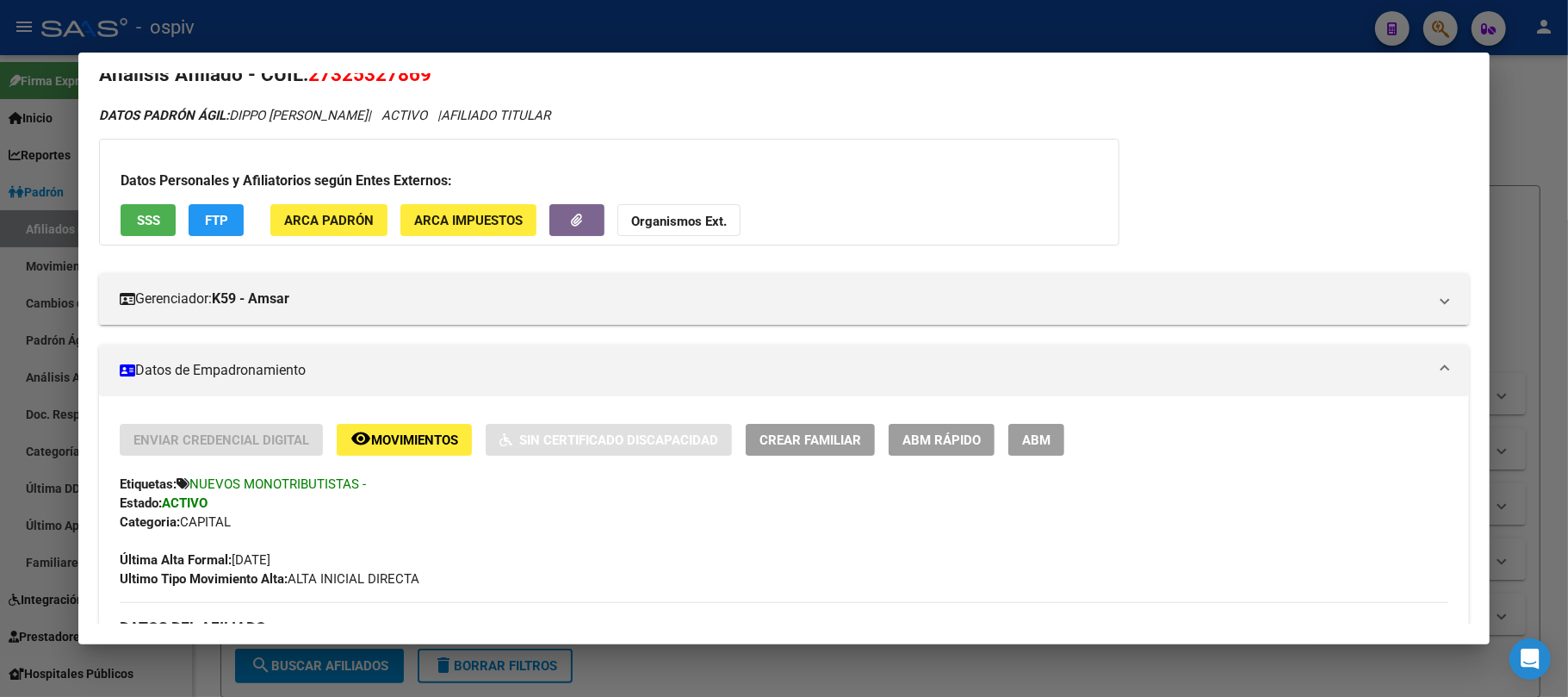
click at [530, 29] on div at bounding box center [784, 348] width 1568 height 697
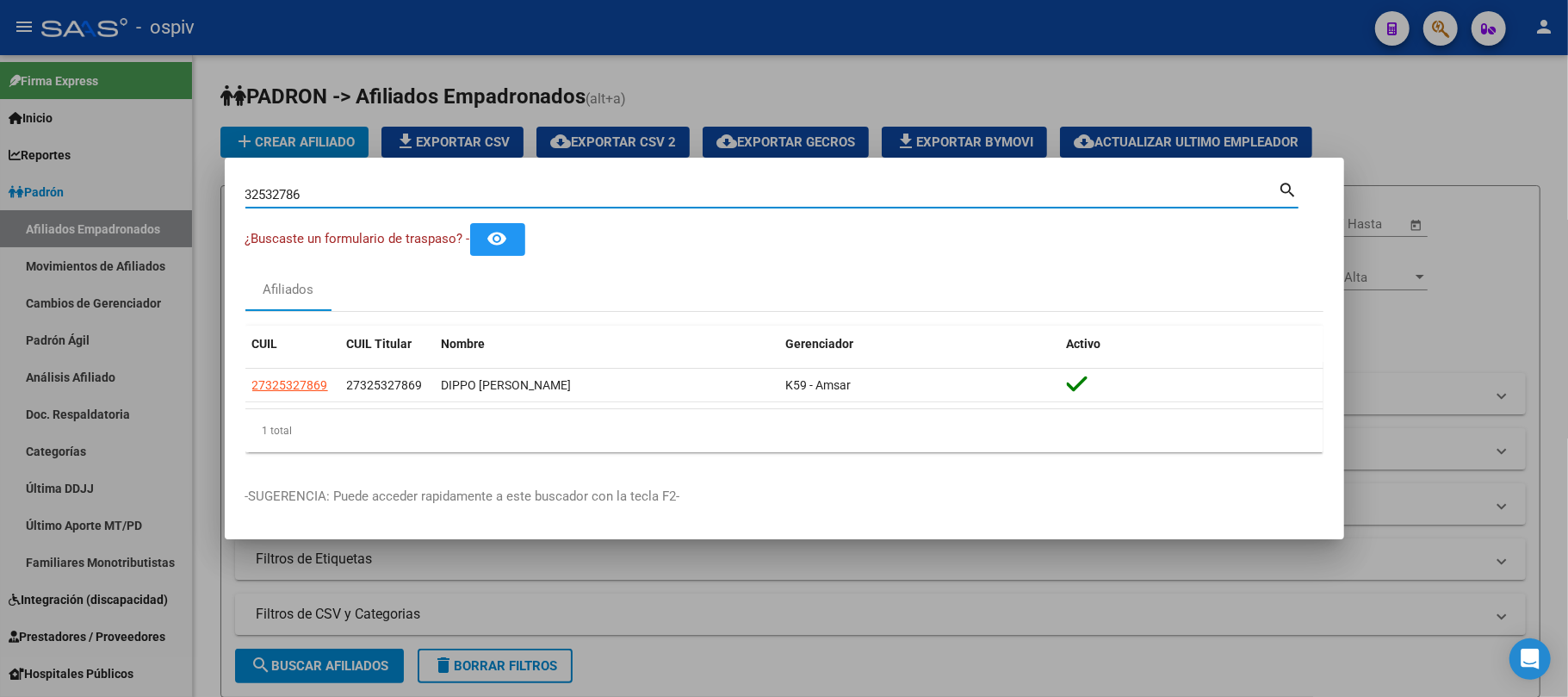
drag, startPoint x: 323, startPoint y: 194, endPoint x: 170, endPoint y: 196, distance: 153.0
click at [170, 196] on div "32532786 Buscar (apellido, dni, cuil, nro traspaso, cuit, obra social) search ¿…" at bounding box center [784, 348] width 1568 height 697
type input "33940136"
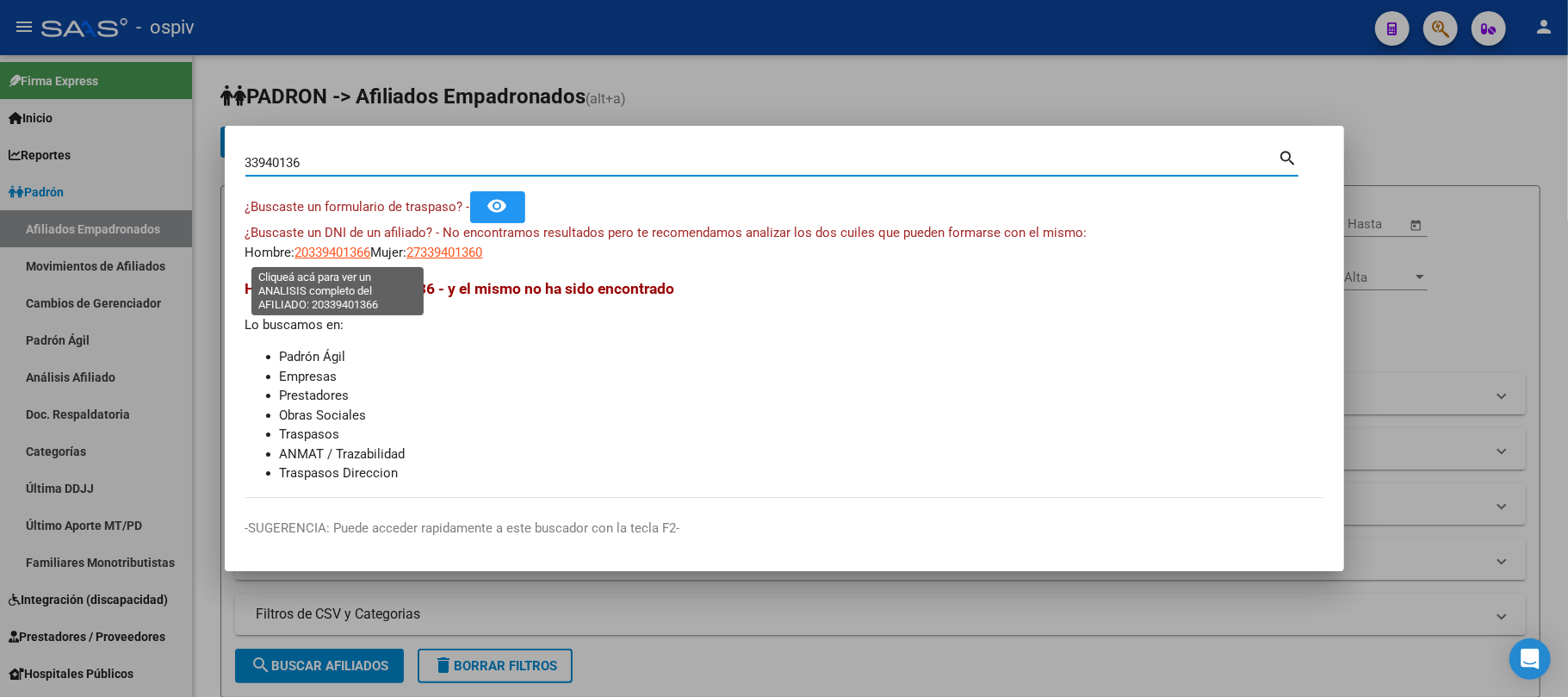
click at [345, 253] on span "20339401366" at bounding box center [333, 252] width 76 height 15
type textarea "20339401366"
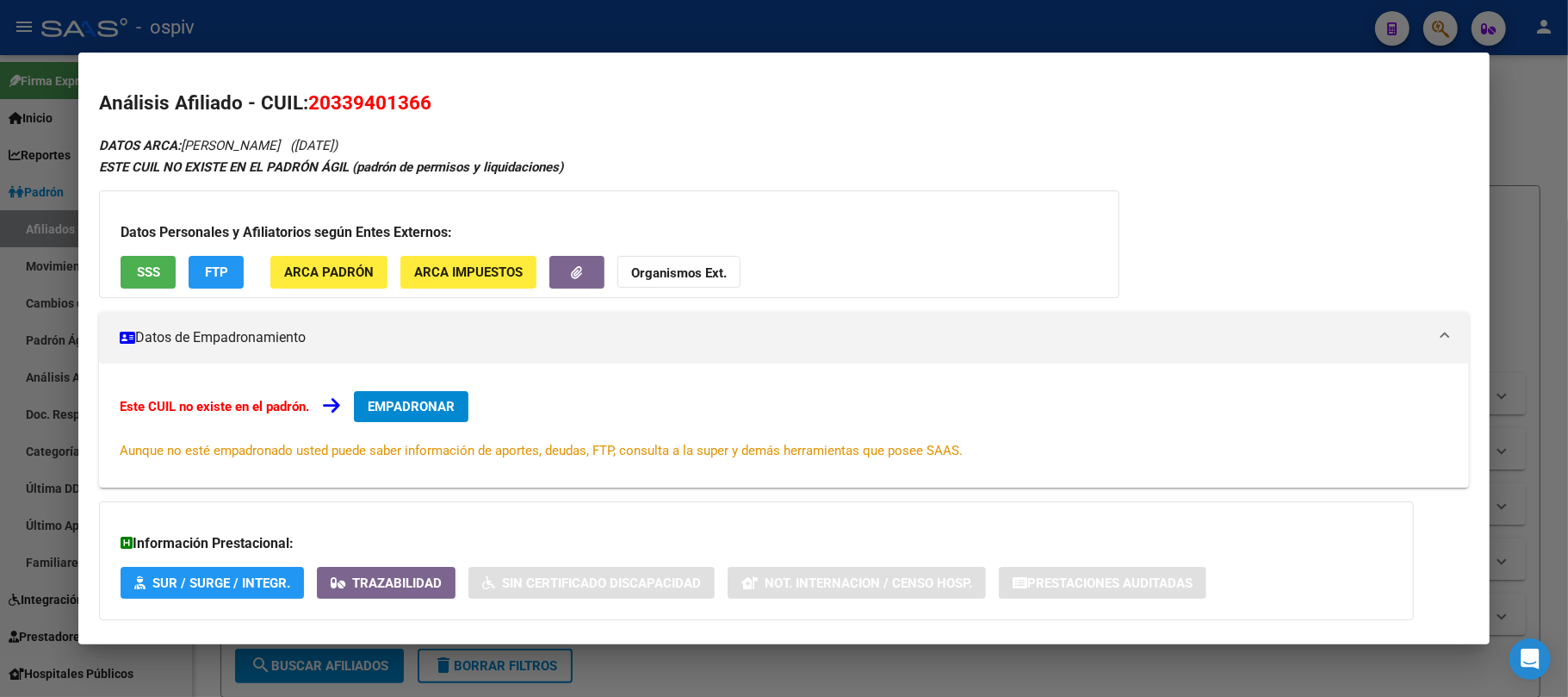
click at [144, 280] on span "SSS" at bounding box center [148, 273] width 23 height 15
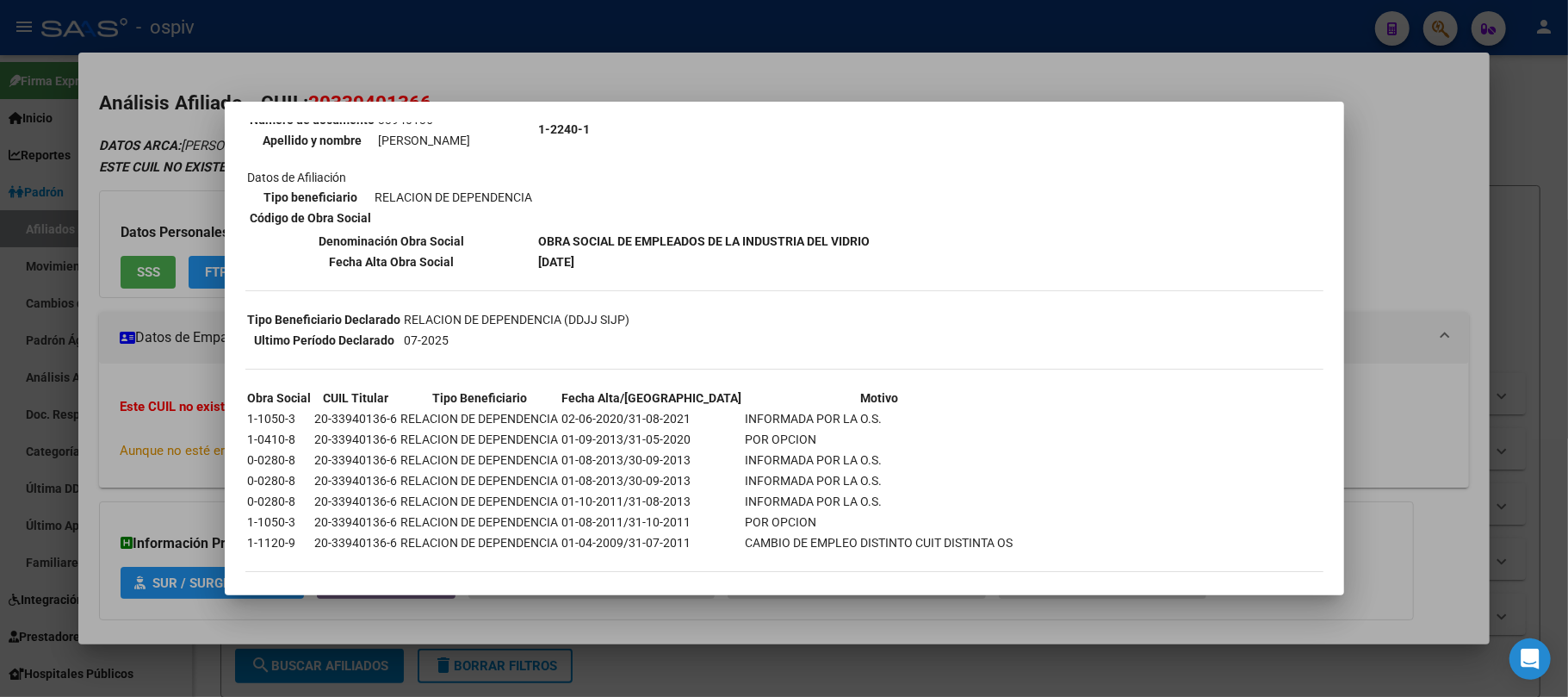
scroll to position [0, 0]
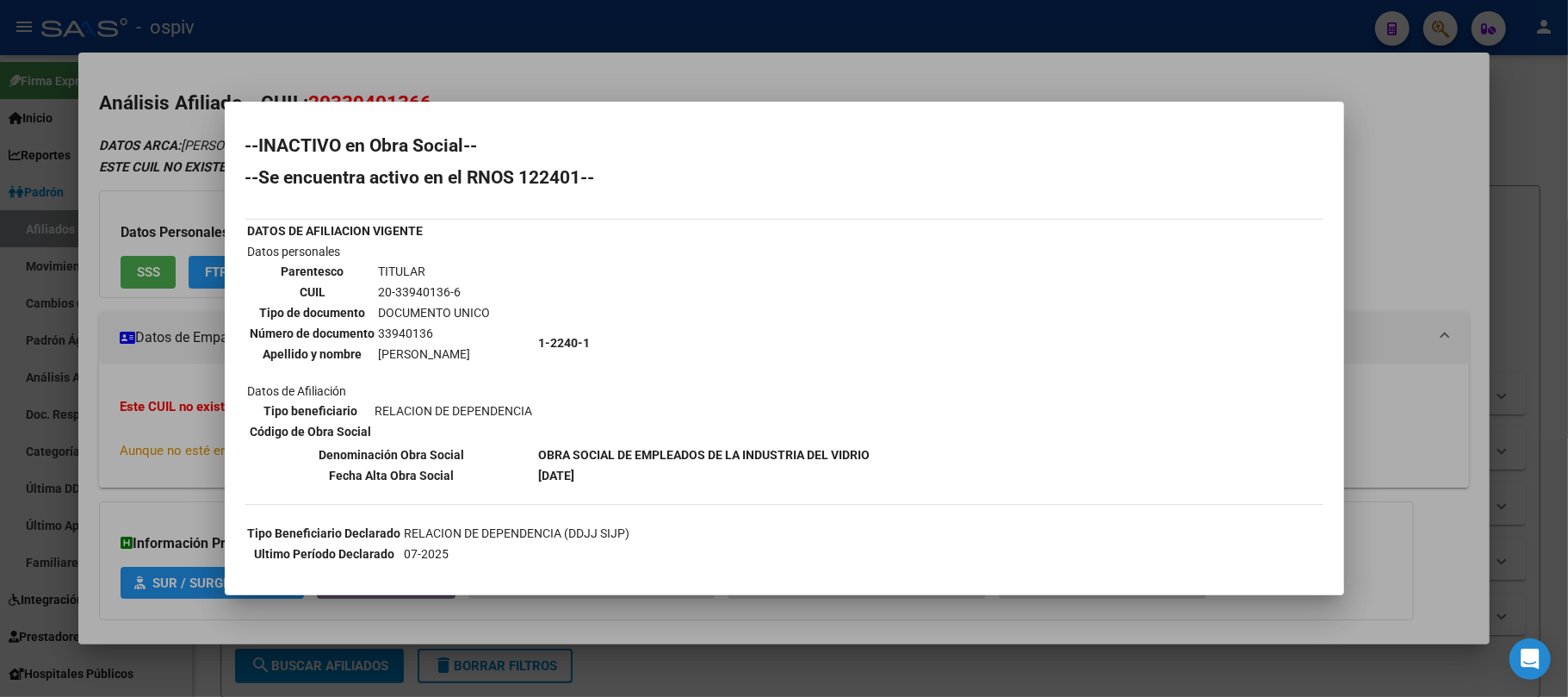
click at [401, 323] on td "33940136" at bounding box center [435, 333] width 114 height 19
copy td "33940136"
